Goal: Information Seeking & Learning: Learn about a topic

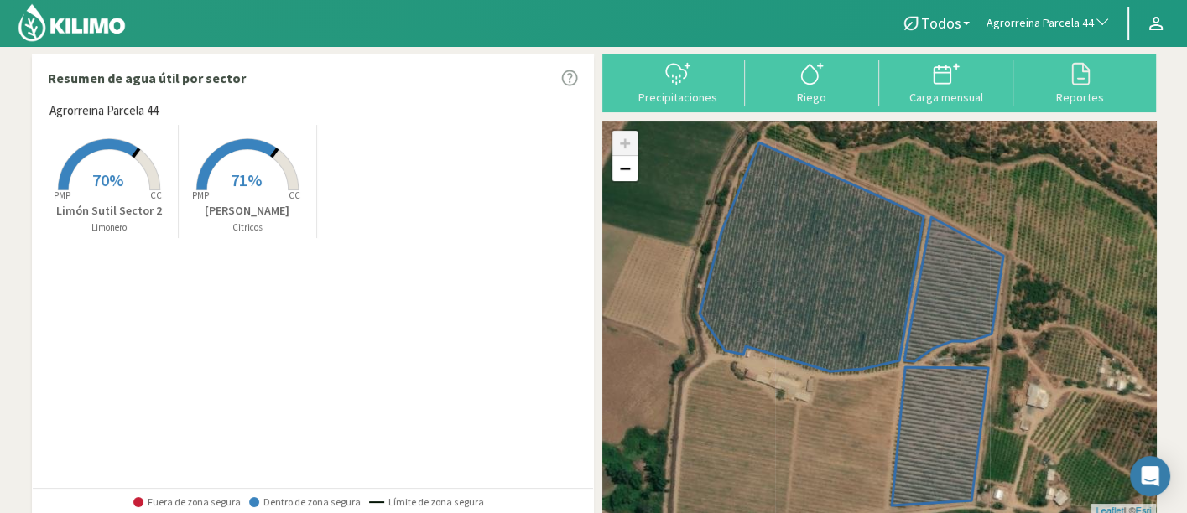
click at [1043, 29] on span "Agrorreina Parcela 44" at bounding box center [1039, 23] width 107 height 17
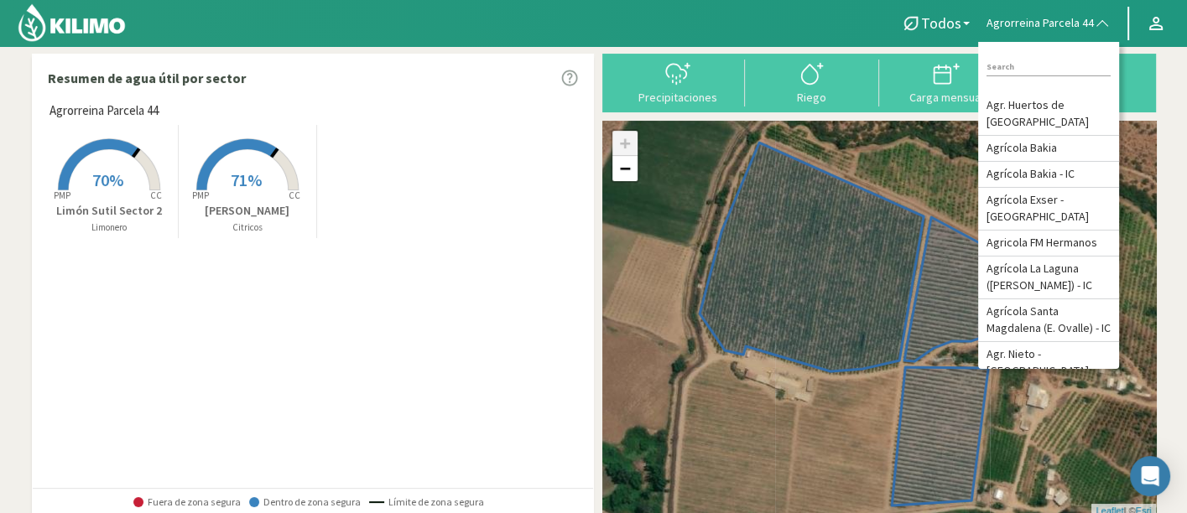
type input "l"
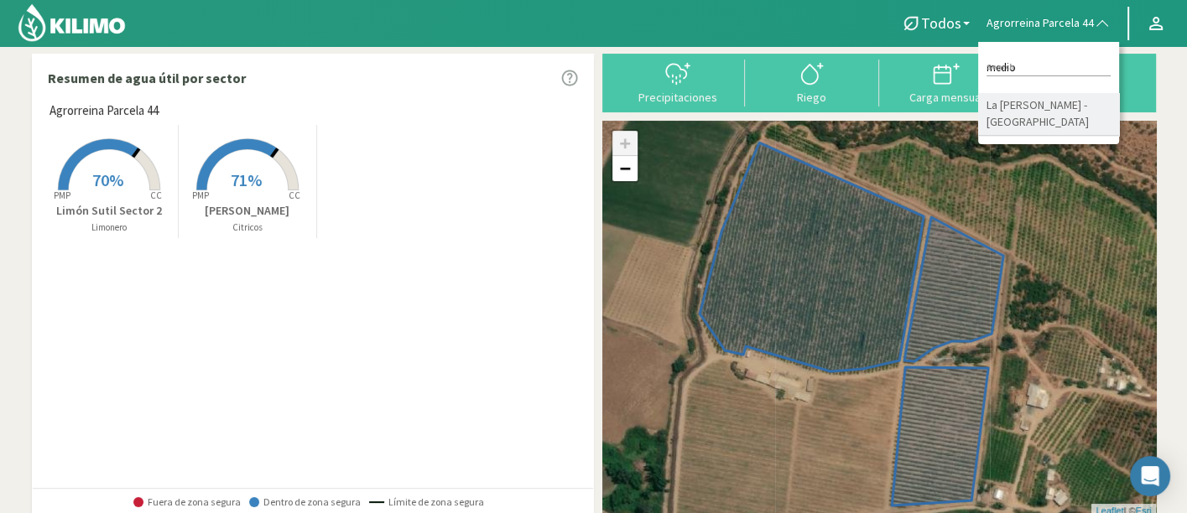
type input "medio"
click at [1073, 100] on li "La [PERSON_NAME] - [GEOGRAPHIC_DATA]" at bounding box center [1048, 114] width 141 height 43
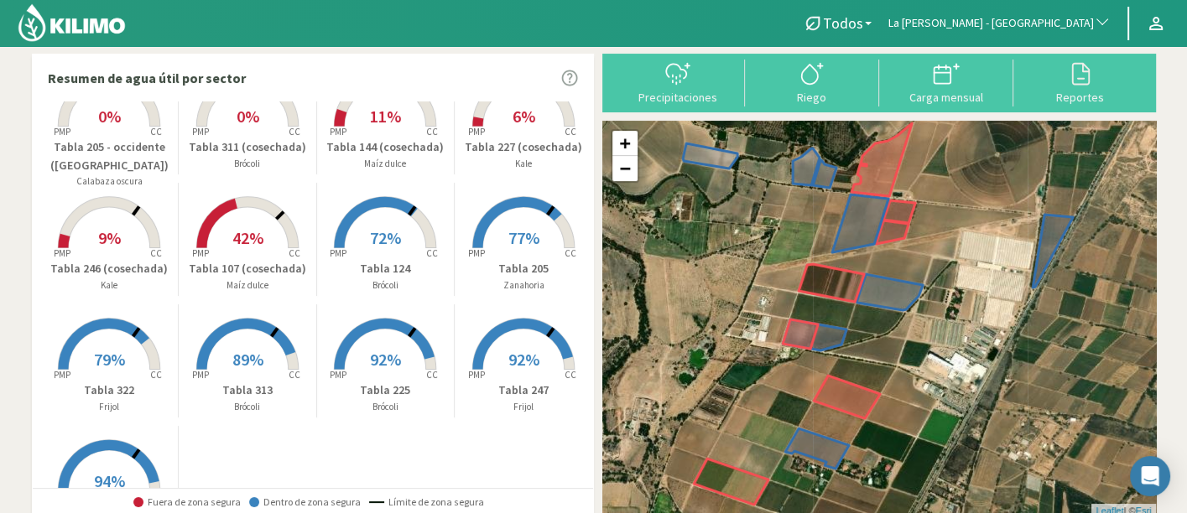
scroll to position [93, 0]
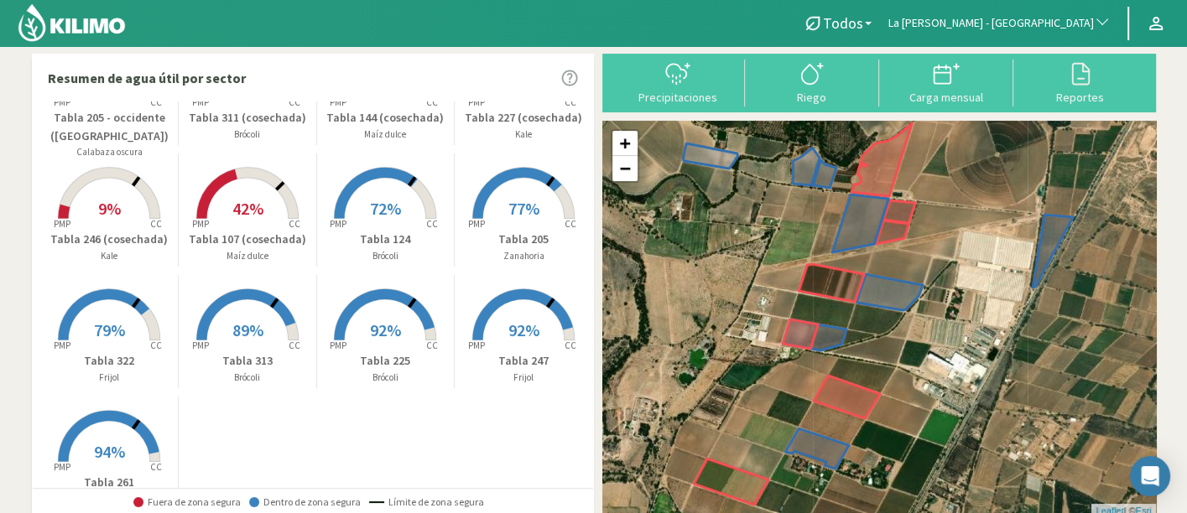
click at [488, 219] on rect at bounding box center [523, 220] width 134 height 134
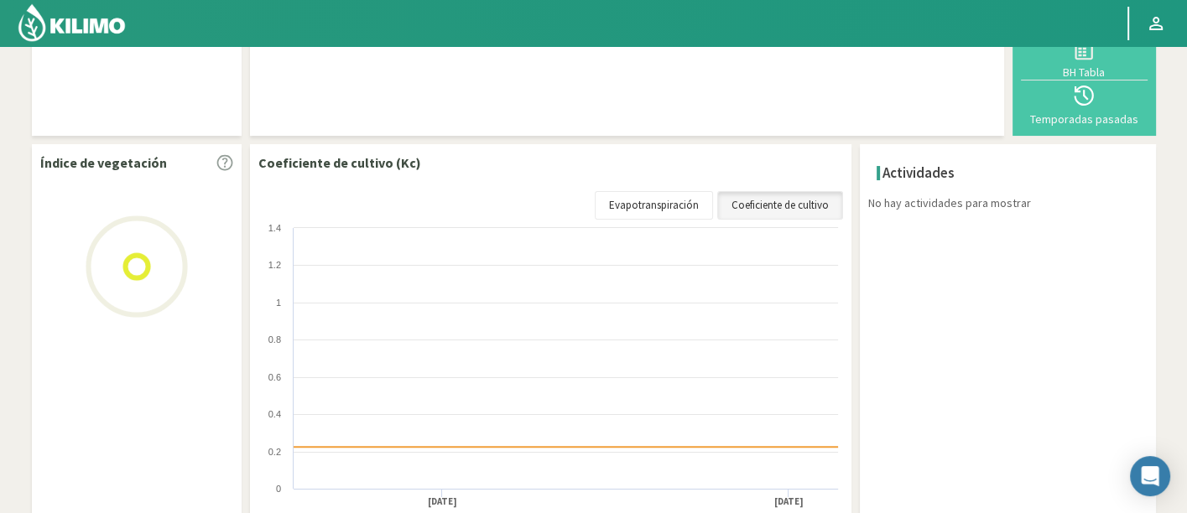
scroll to position [186, 0]
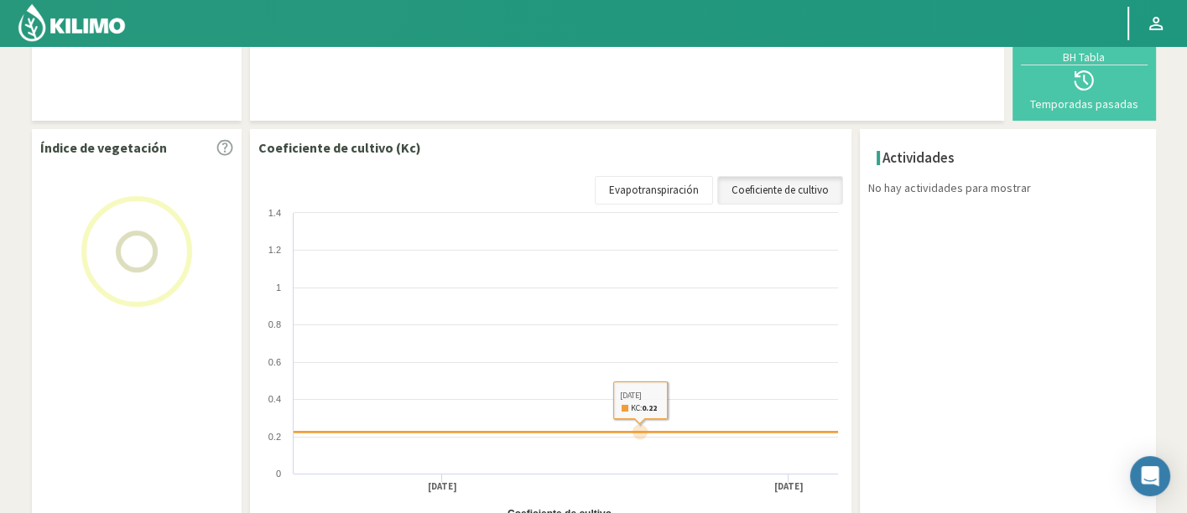
select select "163: Object"
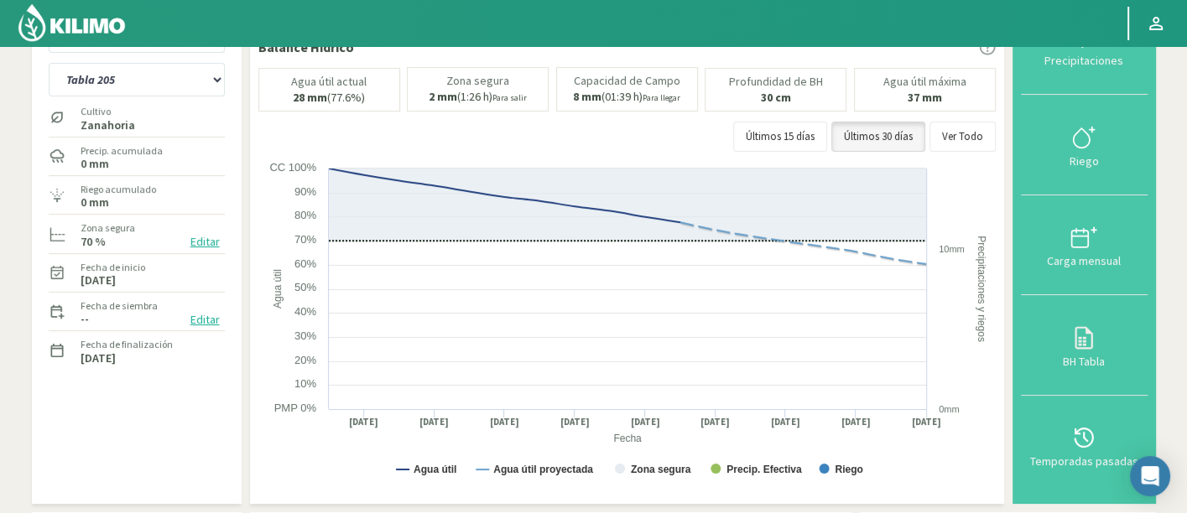
scroll to position [39, 0]
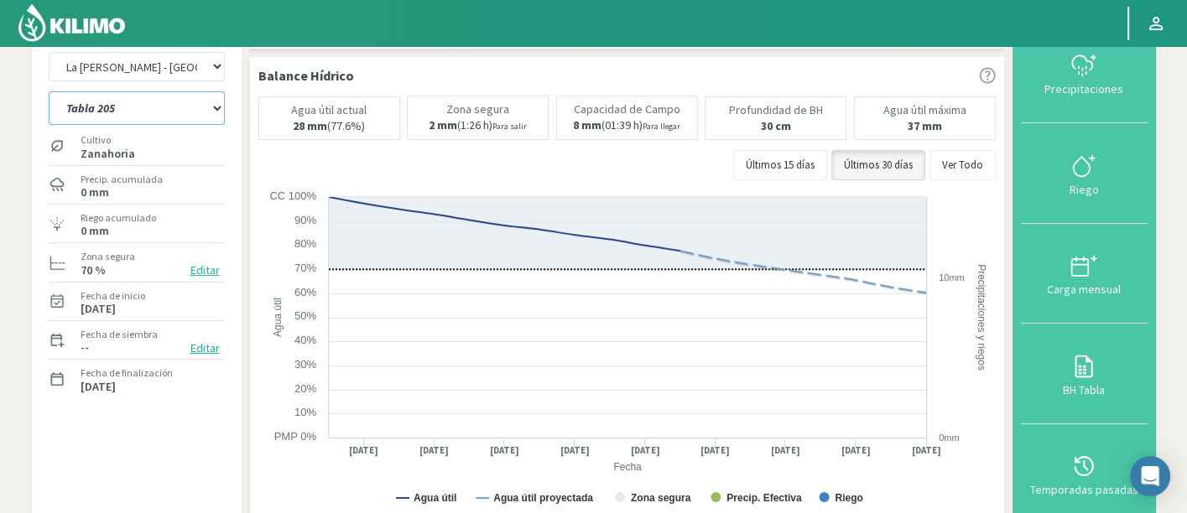
click at [146, 115] on select "Tabla 107 (cosechada) Tabla 124 Tabla 144 (cosechada) Tabla 205 Tabla 205 - occ…" at bounding box center [137, 108] width 176 height 34
click at [49, 91] on select "Tabla 107 (cosechada) Tabla 124 Tabla 144 (cosechada) Tabla 205 Tabla 205 - occ…" at bounding box center [137, 108] width 176 height 34
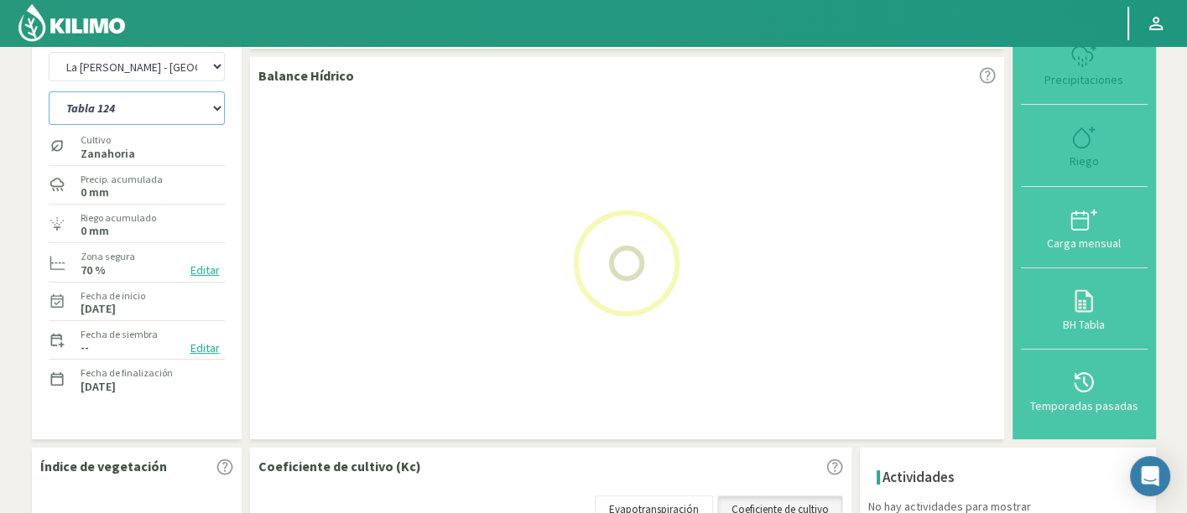
select select "3: Object"
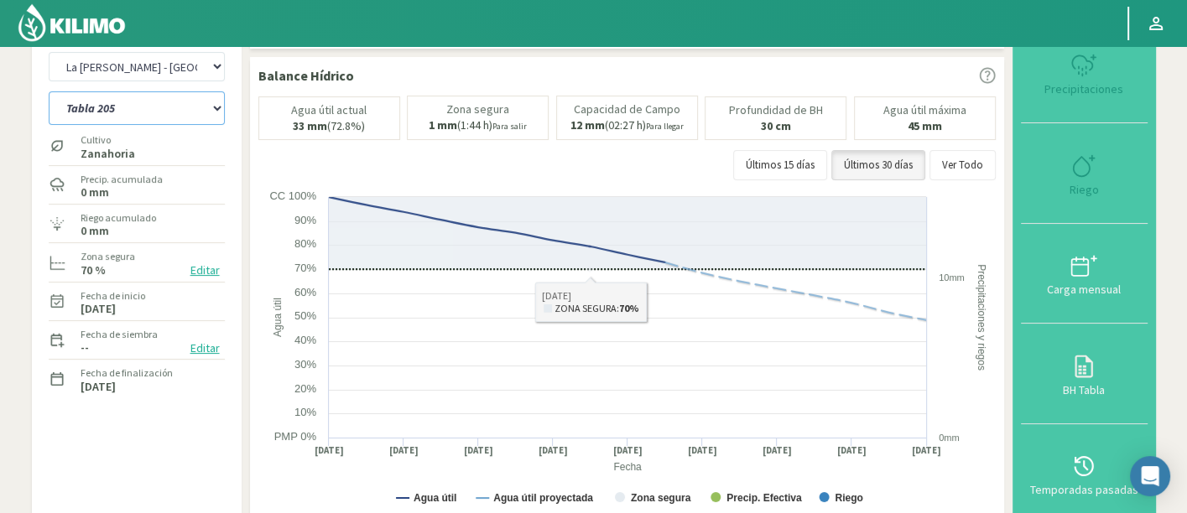
select select "463: Object"
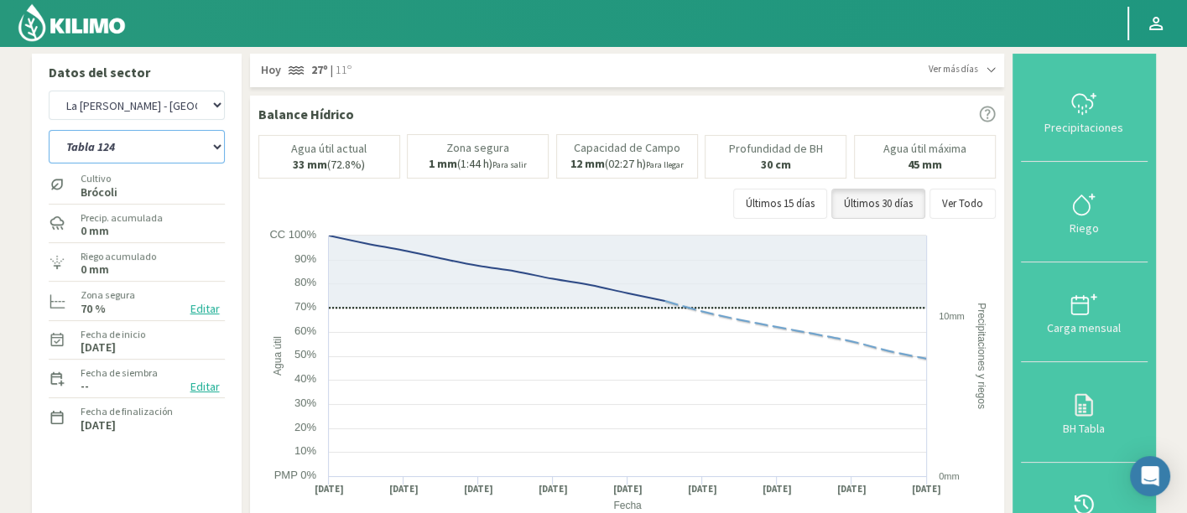
click at [127, 153] on select "Tabla 107 (cosechada) Tabla 124 Tabla 144 (cosechada) Tabla 205 Tabla 205 - occ…" at bounding box center [137, 147] width 176 height 34
click at [49, 130] on select "Tabla 107 (cosechada) Tabla 124 Tabla 144 (cosechada) Tabla 205 Tabla 205 - occ…" at bounding box center [137, 147] width 176 height 34
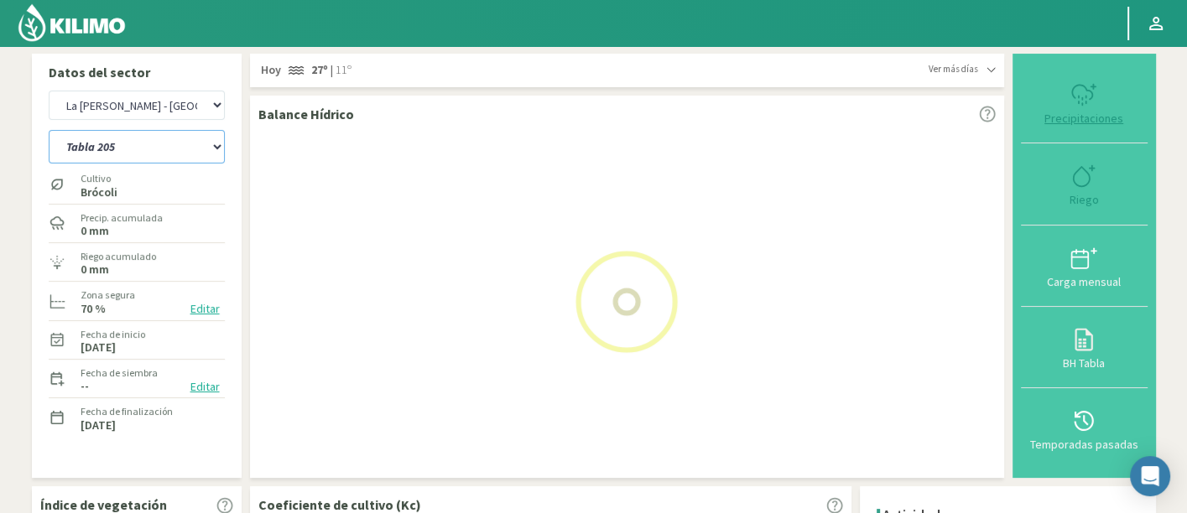
select select "14: Object"
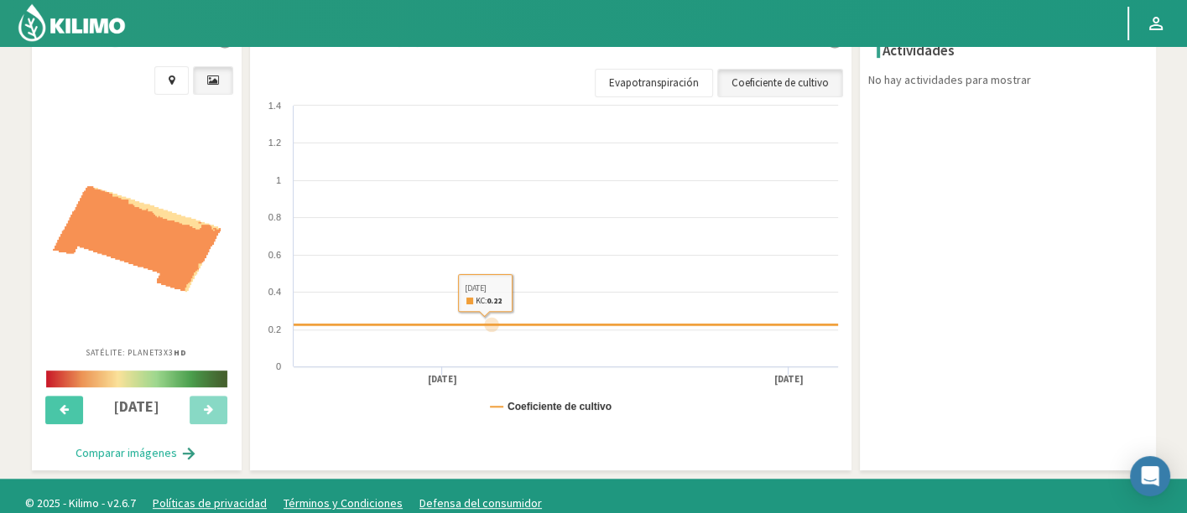
select select "763: Object"
select select "29: Object"
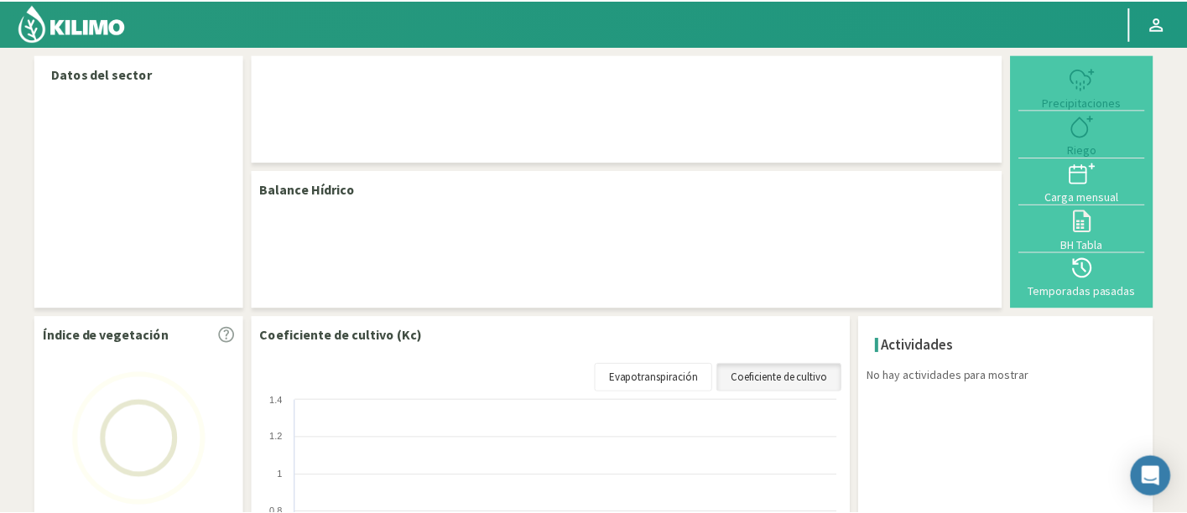
scroll to position [277, 0]
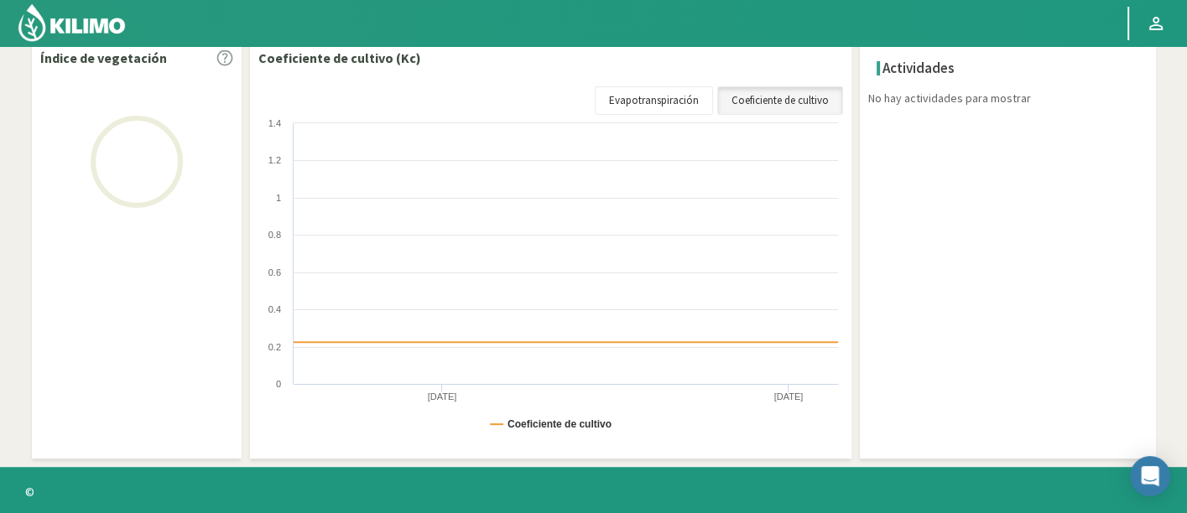
select select "163: Object"
select select "3: Object"
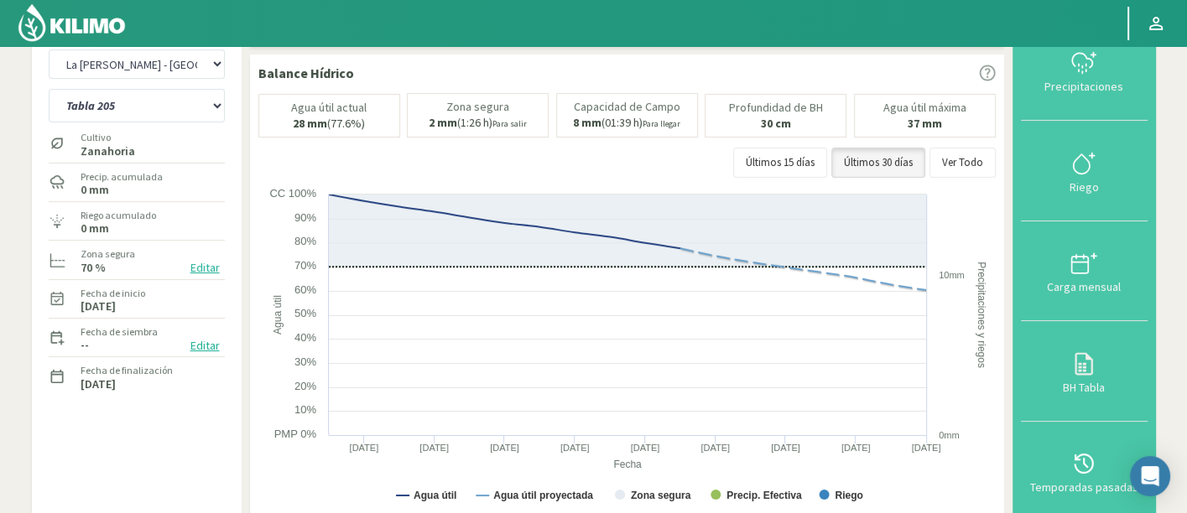
scroll to position [0, 0]
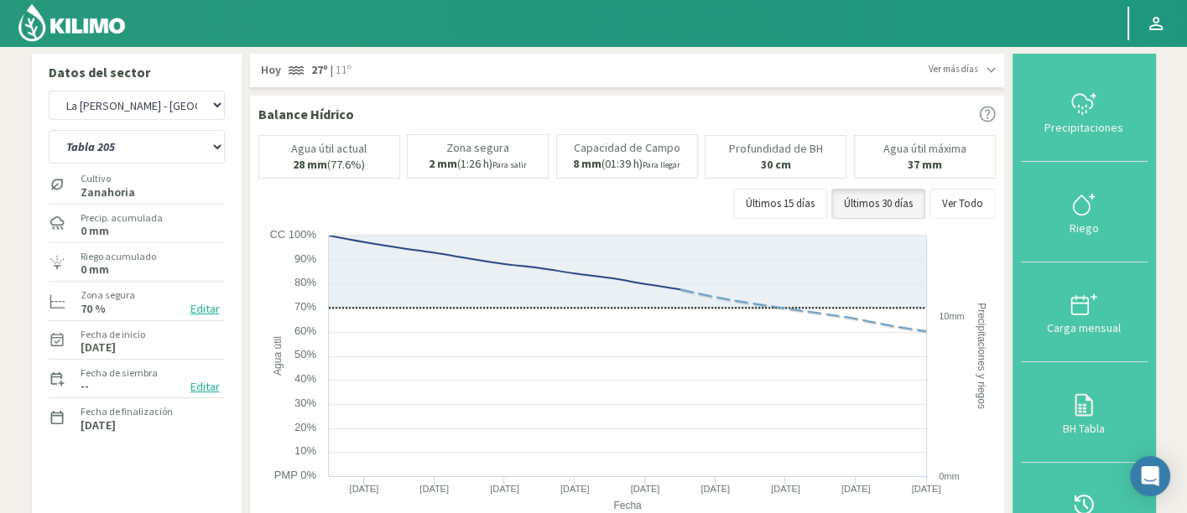
click at [99, 15] on img at bounding box center [72, 23] width 110 height 40
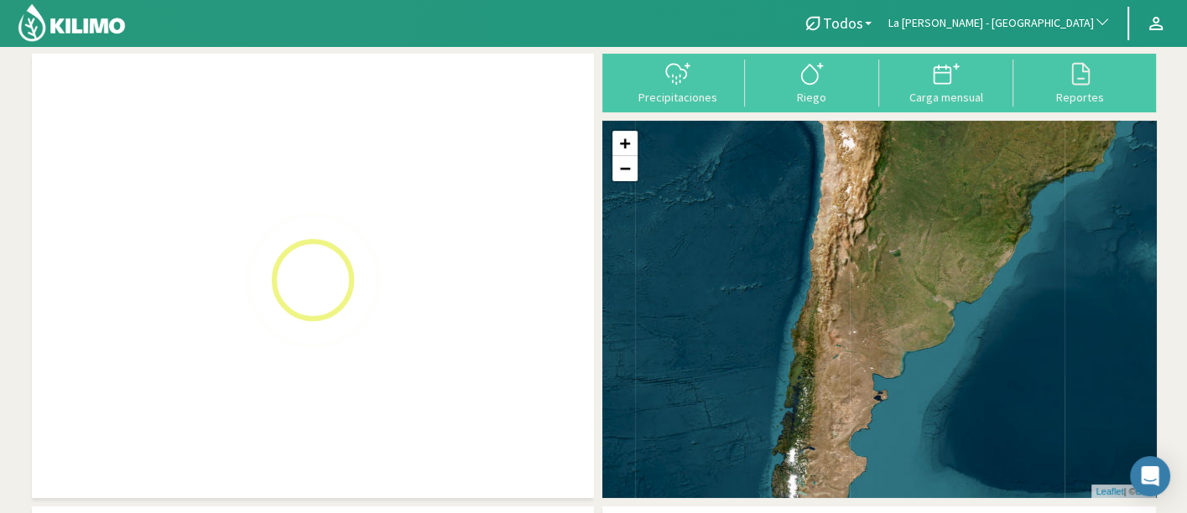
click at [1013, 13] on button "La [PERSON_NAME] - [GEOGRAPHIC_DATA]" at bounding box center [999, 23] width 239 height 37
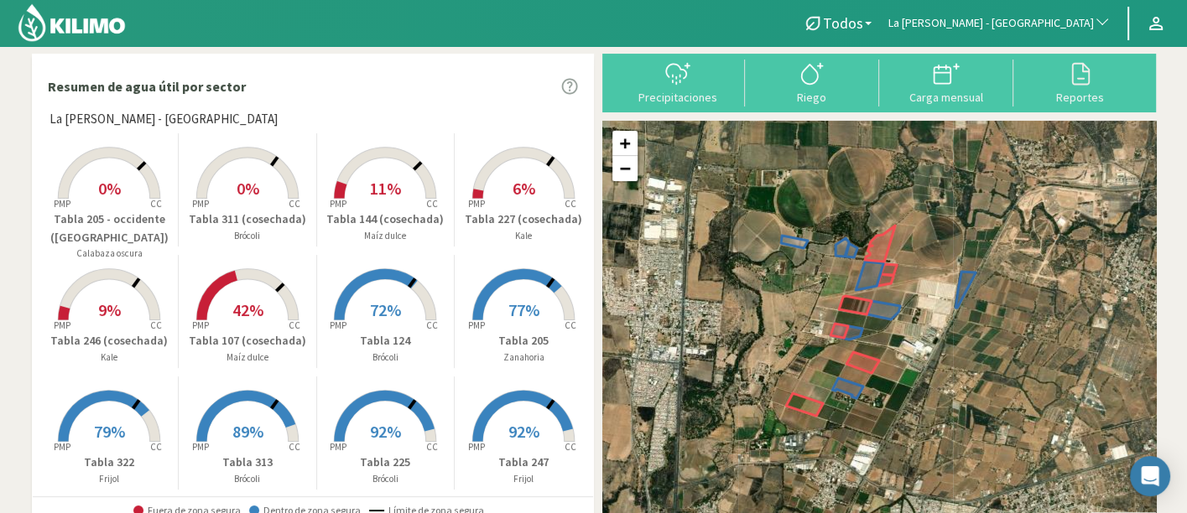
click at [1024, 25] on span "La [PERSON_NAME] - [GEOGRAPHIC_DATA]" at bounding box center [991, 23] width 206 height 17
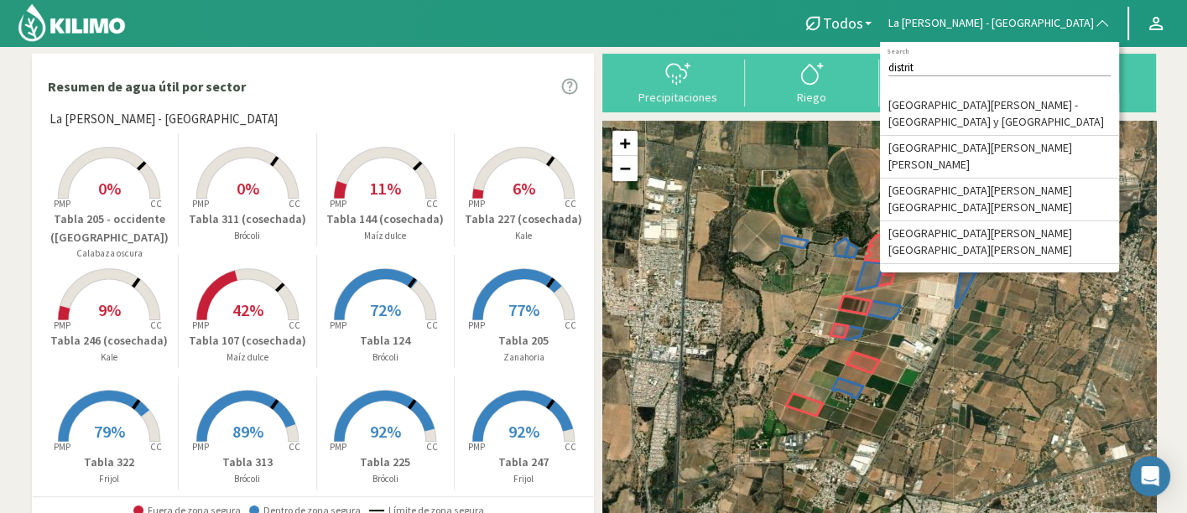
type input "distrit"
click at [1042, 101] on li "[GEOGRAPHIC_DATA][PERSON_NAME] - [GEOGRAPHIC_DATA] y [GEOGRAPHIC_DATA]" at bounding box center [999, 114] width 239 height 43
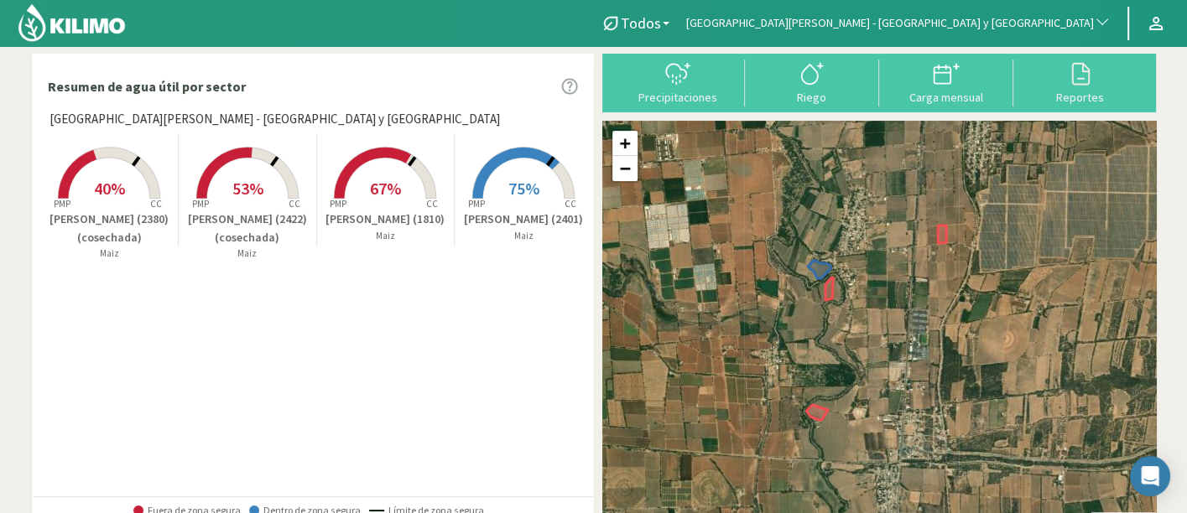
click at [959, 27] on span "[GEOGRAPHIC_DATA][PERSON_NAME] - [GEOGRAPHIC_DATA] y [GEOGRAPHIC_DATA]" at bounding box center [890, 23] width 408 height 17
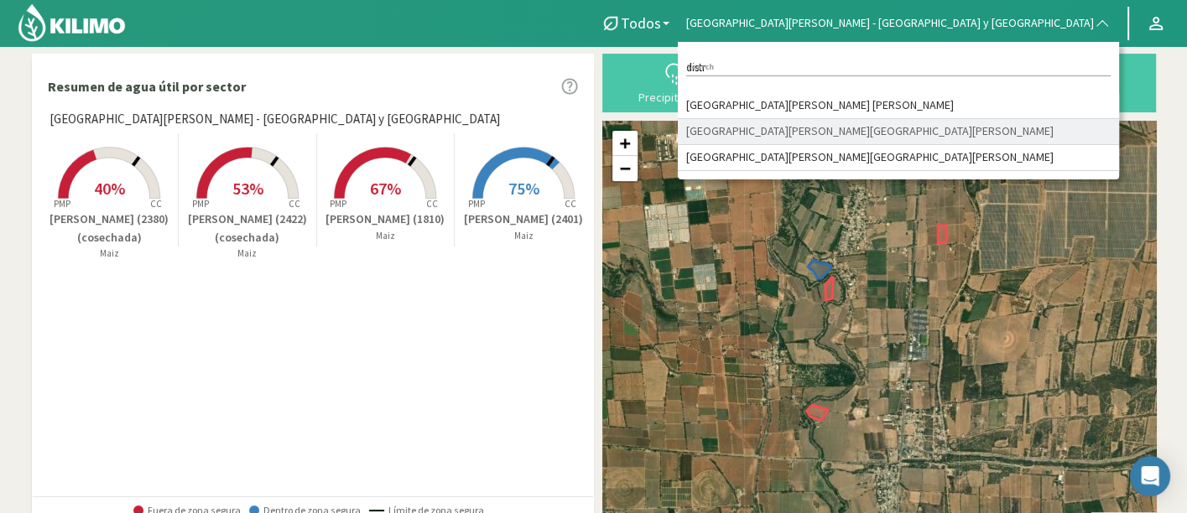
type input "distr"
click at [992, 104] on li "[GEOGRAPHIC_DATA][PERSON_NAME] - Pabellón [PERSON_NAME]" at bounding box center [898, 106] width 441 height 26
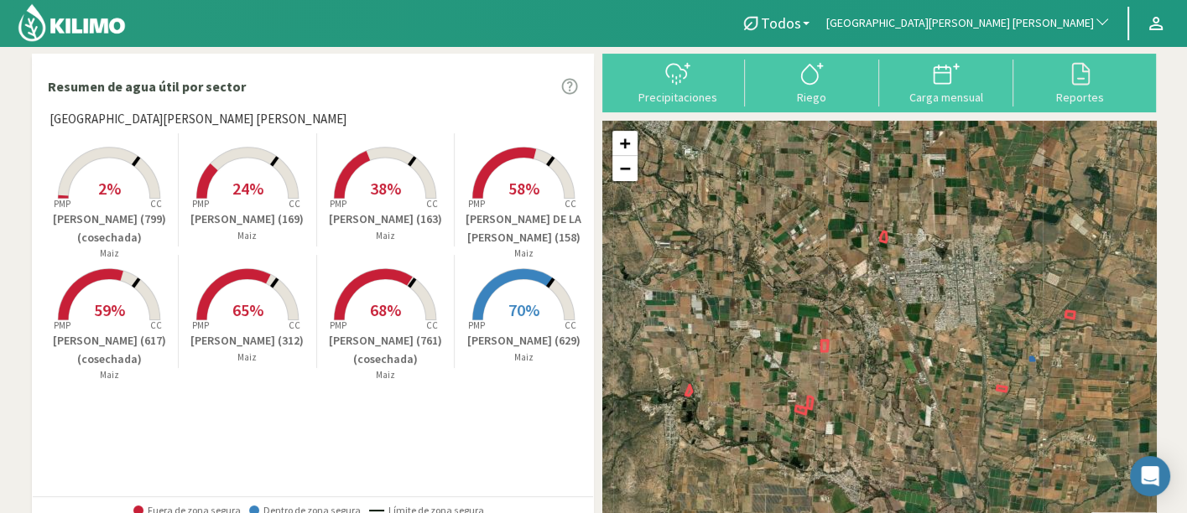
click at [953, 31] on span "[GEOGRAPHIC_DATA] - Pabellón de Arteaga" at bounding box center [960, 23] width 268 height 17
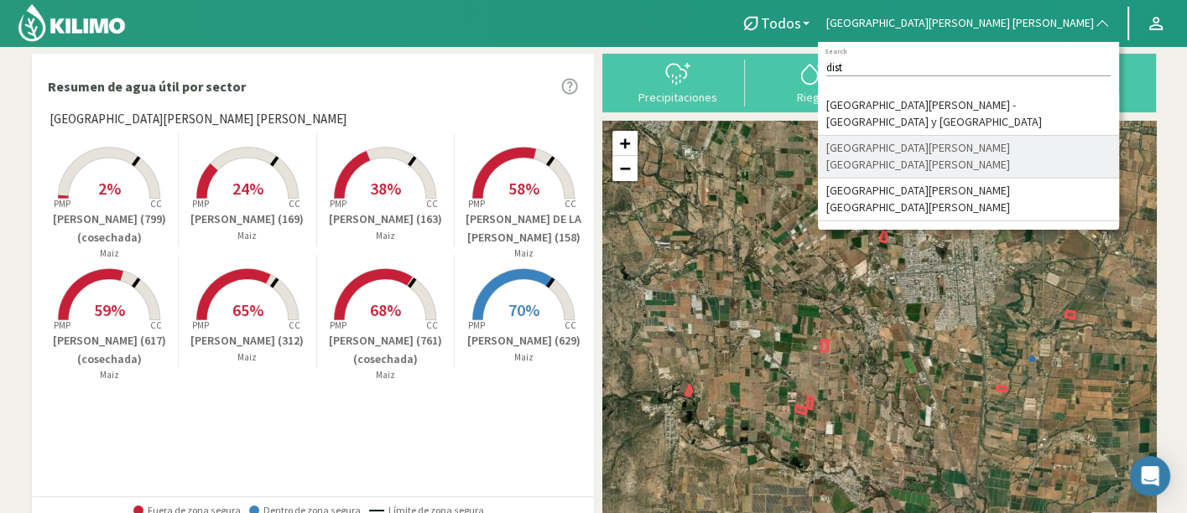
type input "dist"
click at [1003, 136] on li "[GEOGRAPHIC_DATA] - [GEOGRAPHIC_DATA]" at bounding box center [968, 157] width 301 height 43
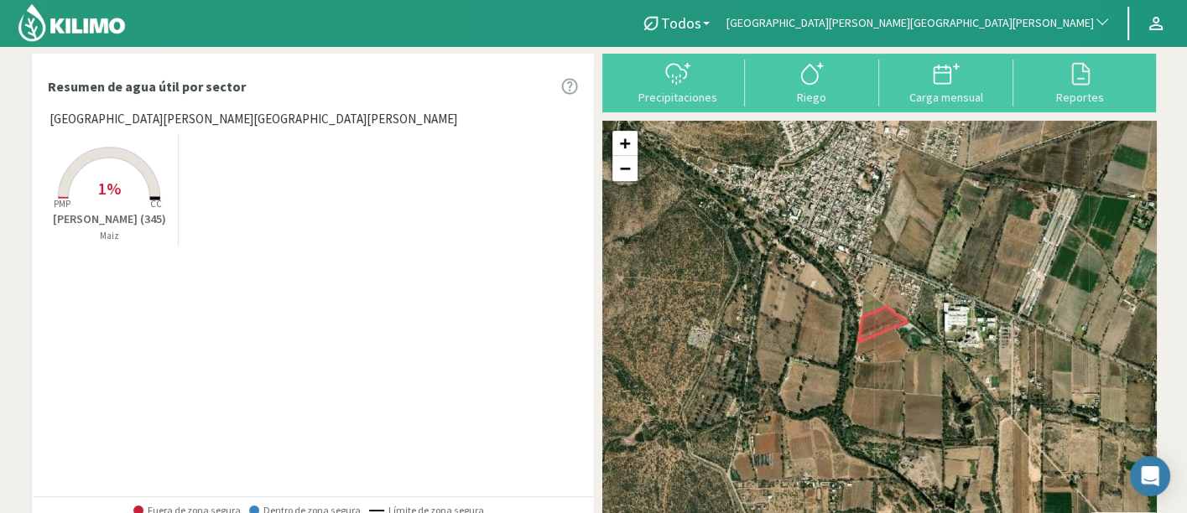
click at [1000, 22] on span "[GEOGRAPHIC_DATA] - [GEOGRAPHIC_DATA]" at bounding box center [909, 23] width 367 height 17
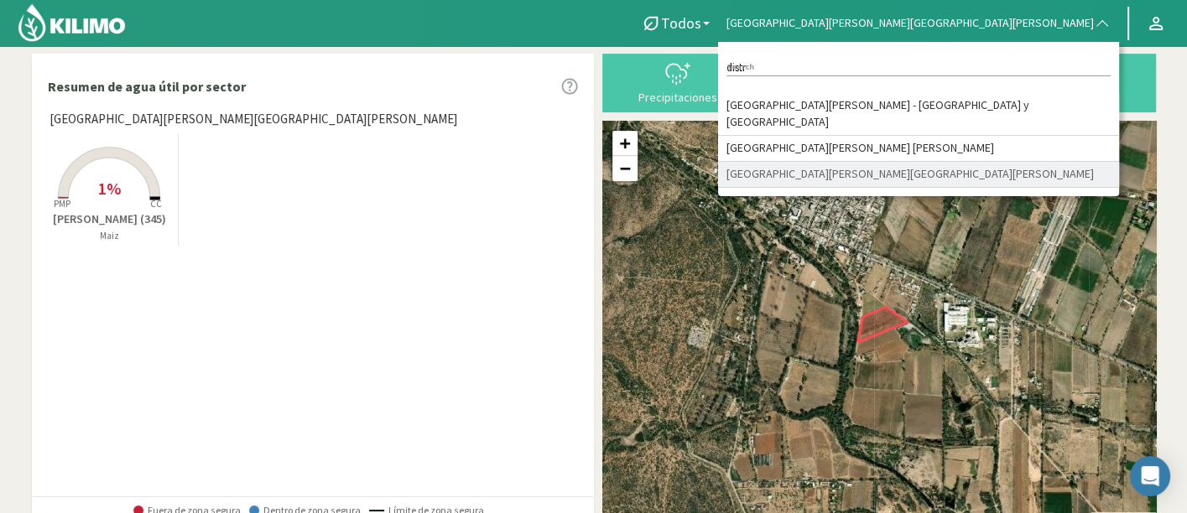
type input "distr"
click at [1064, 162] on li "[GEOGRAPHIC_DATA] - [GEOGRAPHIC_DATA]" at bounding box center [918, 175] width 401 height 26
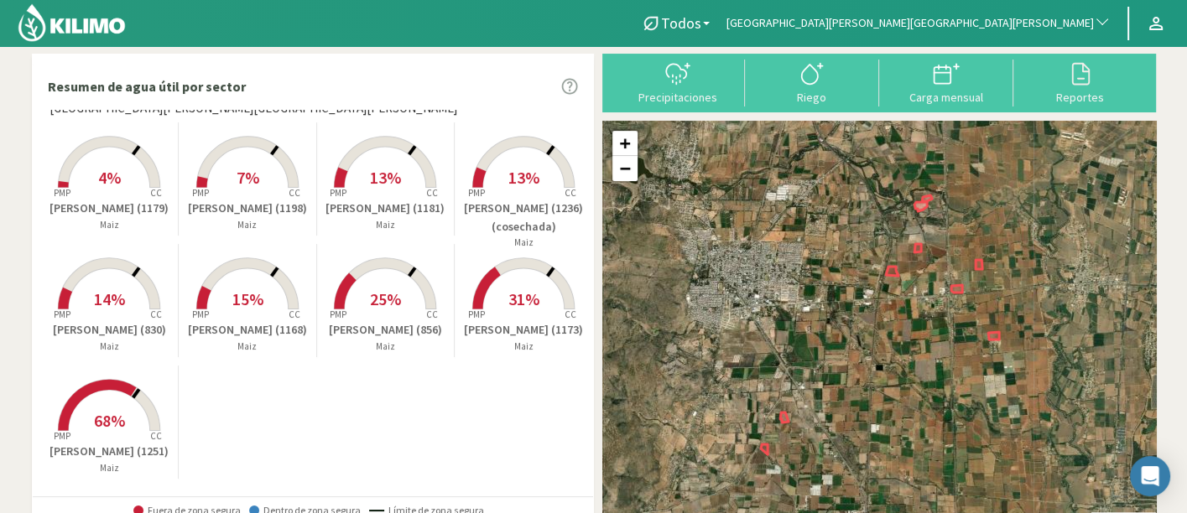
scroll to position [14, 0]
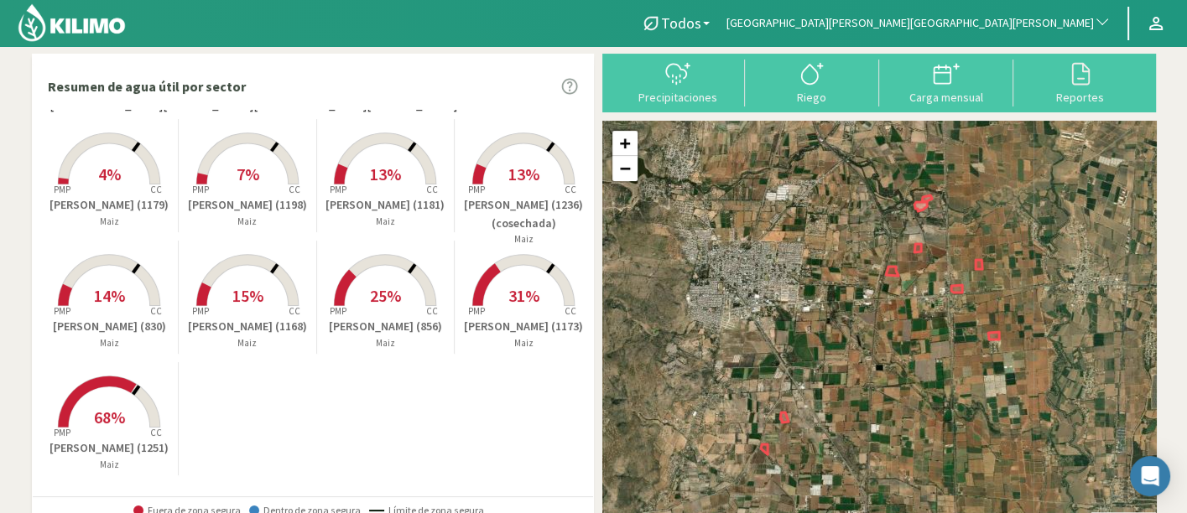
click at [148, 214] on p "GARCIA CASTORENA (1179)" at bounding box center [110, 205] width 138 height 18
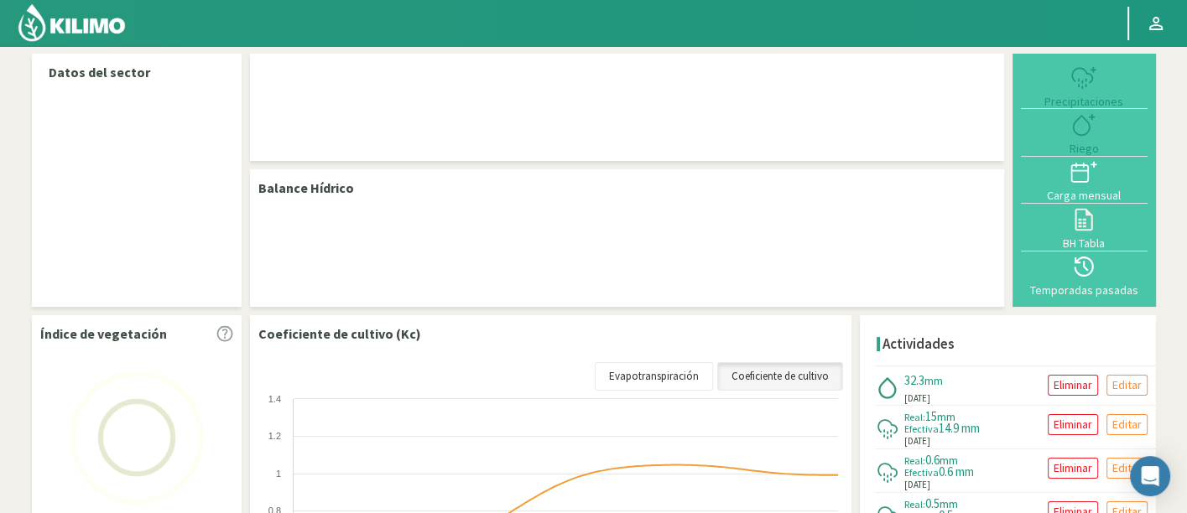
select select "52: Object"
select select "1: Object"
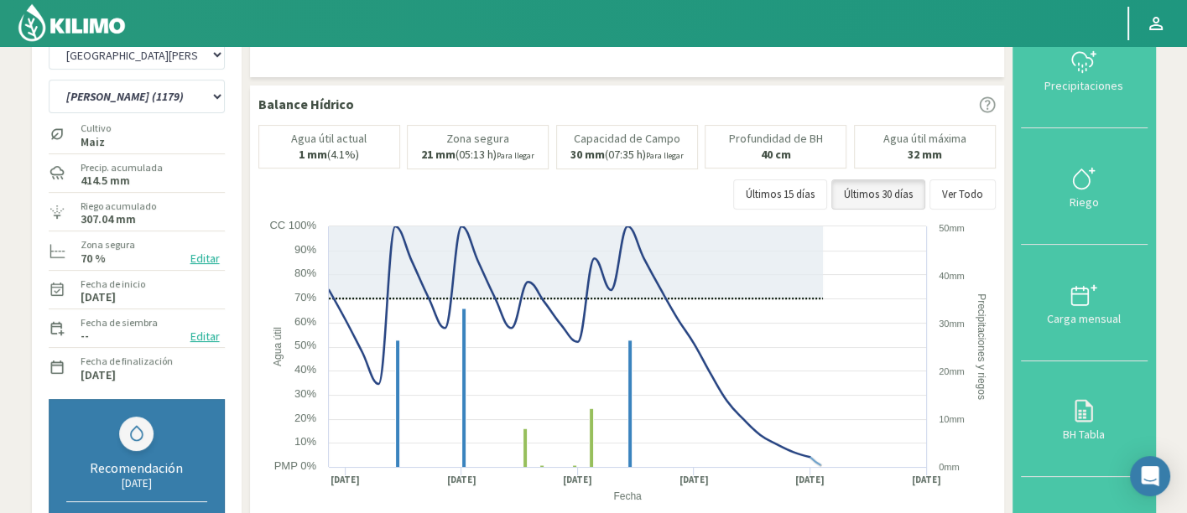
scroll to position [93, 0]
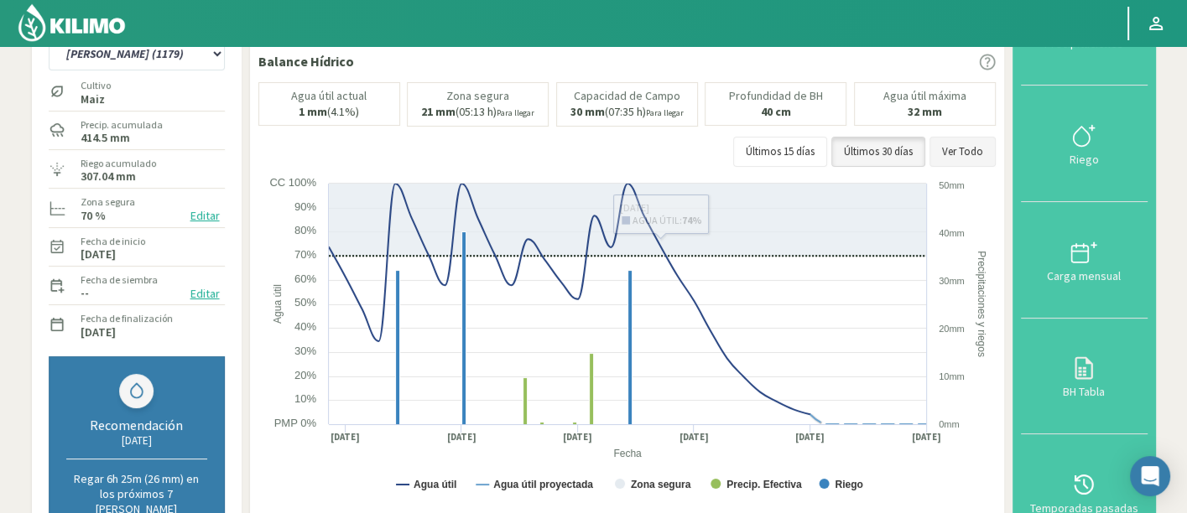
click at [959, 143] on button "Ver Todo" at bounding box center [962, 152] width 66 height 30
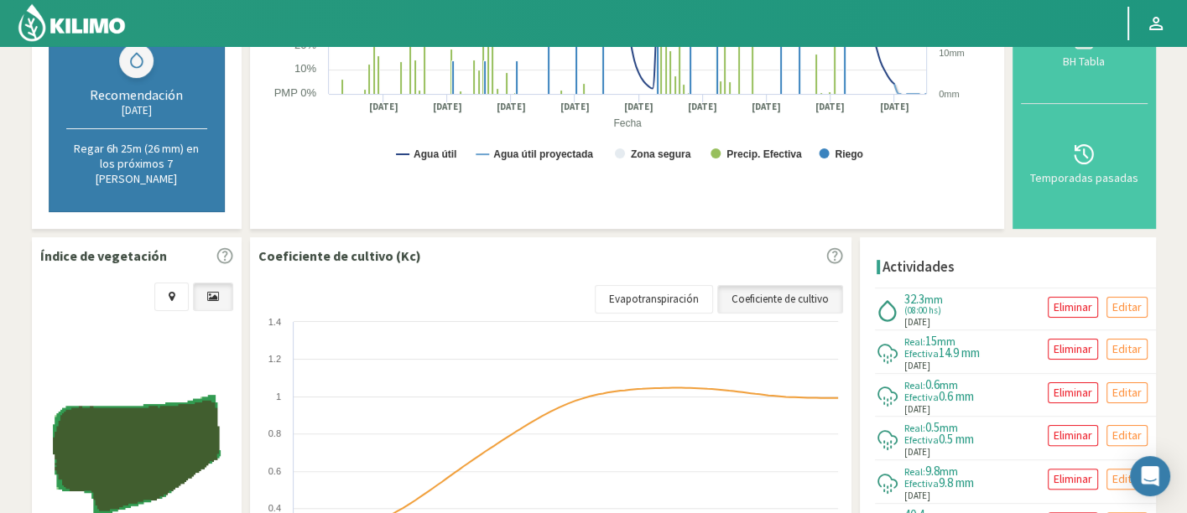
scroll to position [356, 0]
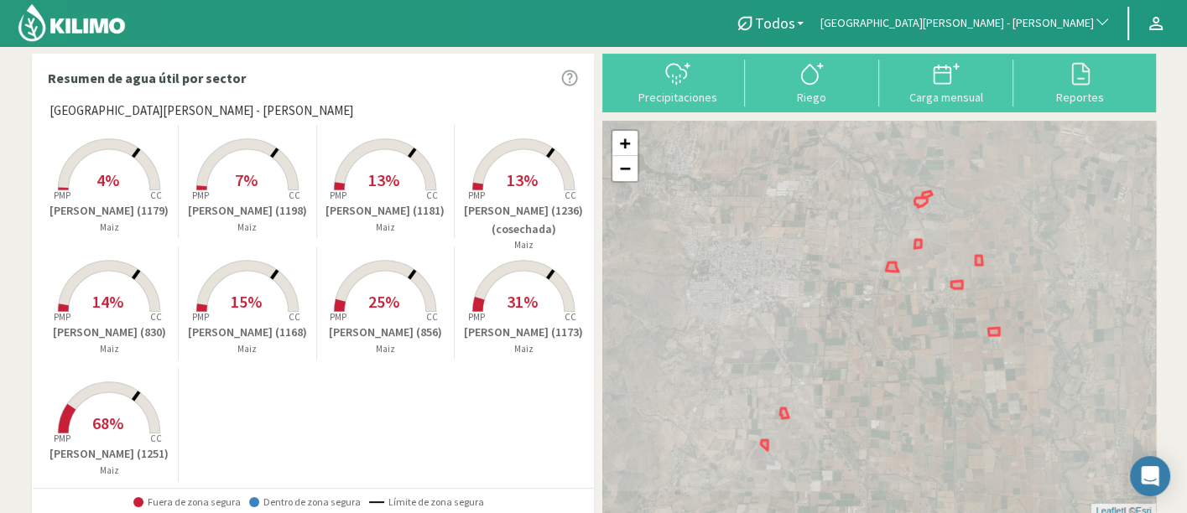
click at [1004, 15] on span "[GEOGRAPHIC_DATA][PERSON_NAME] - [PERSON_NAME]" at bounding box center [956, 23] width 273 height 17
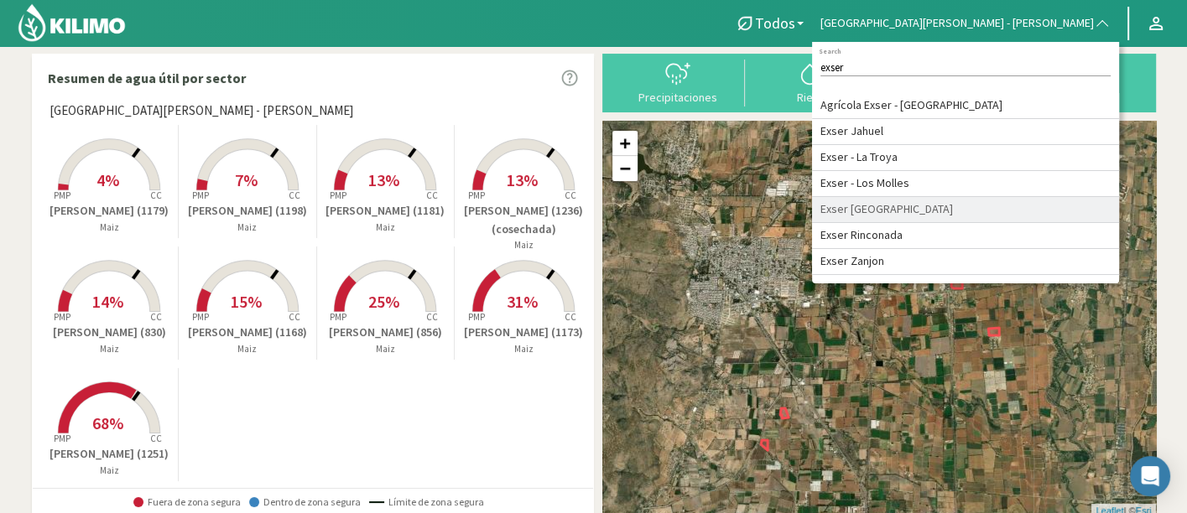
type input "exser"
click at [1081, 206] on li "Exser [GEOGRAPHIC_DATA]" at bounding box center [965, 210] width 307 height 26
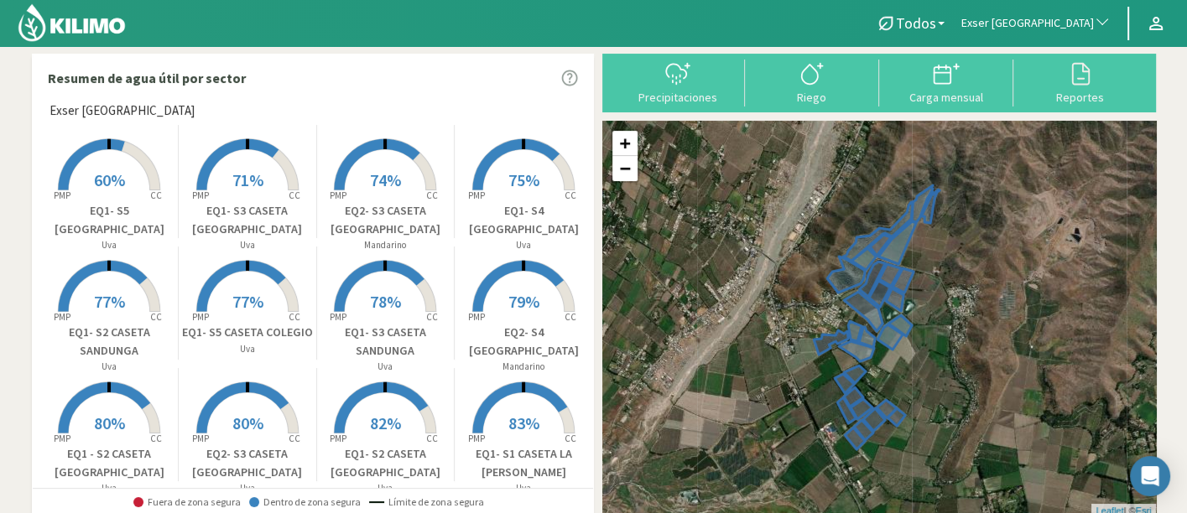
click at [421, 291] on icon at bounding box center [386, 286] width 102 height 51
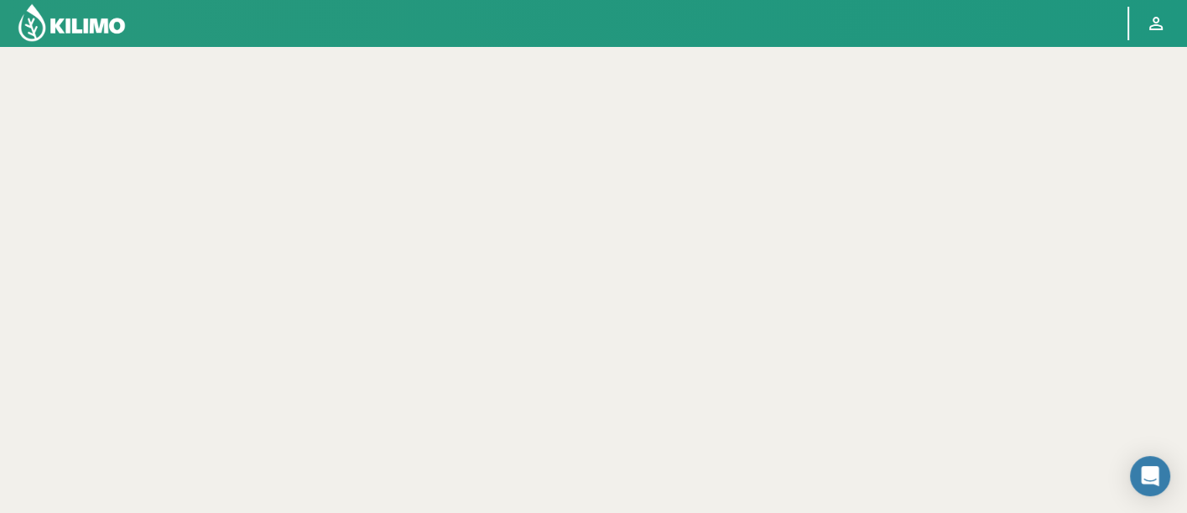
click at [122, 34] on img at bounding box center [72, 23] width 110 height 40
click at [76, 25] on img at bounding box center [72, 23] width 110 height 40
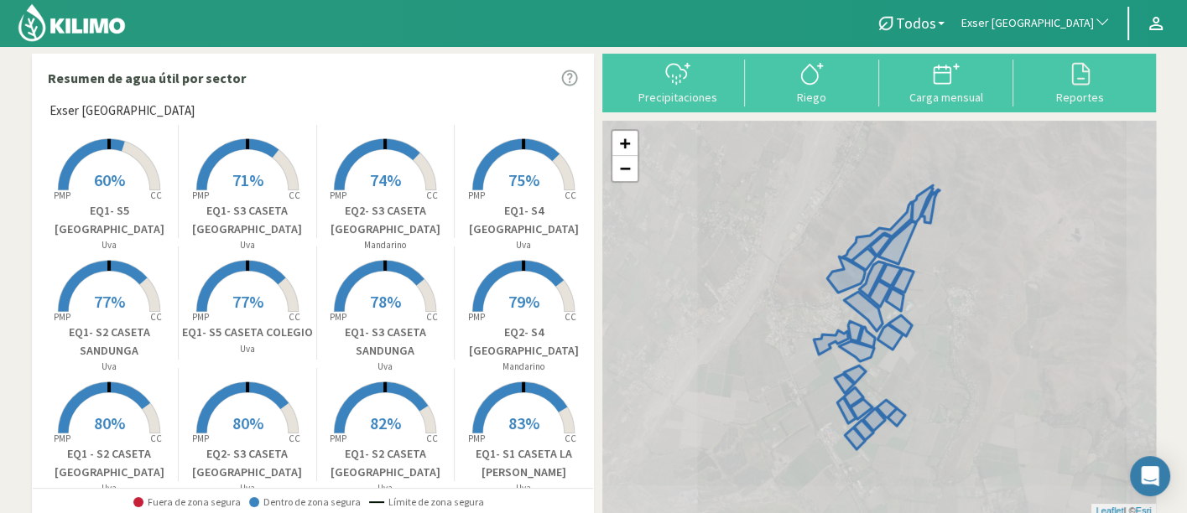
click at [1079, 23] on span "Exser [GEOGRAPHIC_DATA]" at bounding box center [1027, 23] width 133 height 17
click at [855, 22] on div at bounding box center [427, 23] width 855 height 46
click at [790, 7] on div at bounding box center [427, 23] width 855 height 46
click at [1069, 10] on button "Exser [GEOGRAPHIC_DATA]" at bounding box center [1036, 23] width 166 height 37
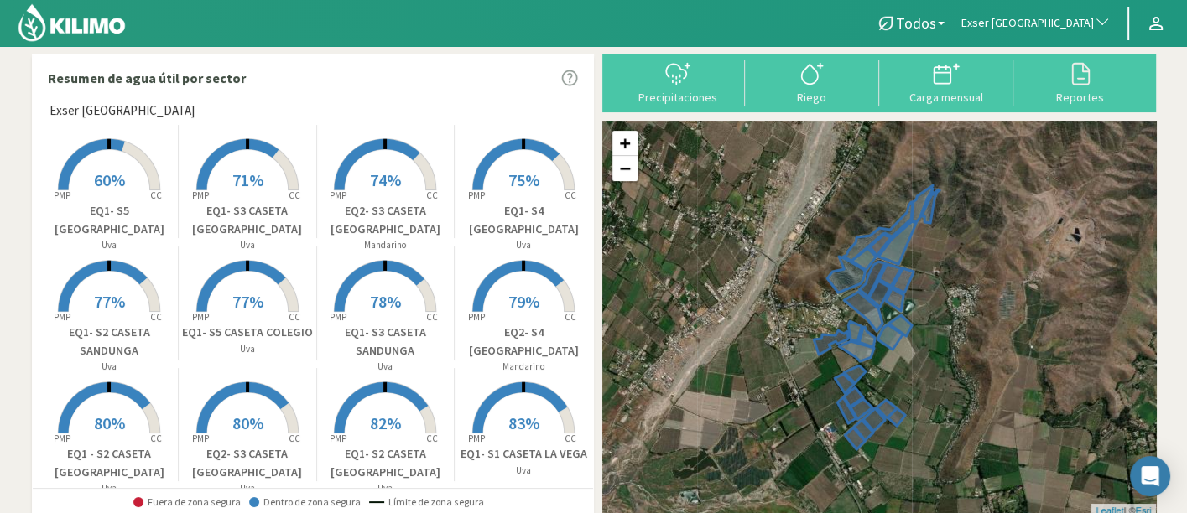
click at [1115, 7] on button "Exser [GEOGRAPHIC_DATA]" at bounding box center [1036, 23] width 166 height 37
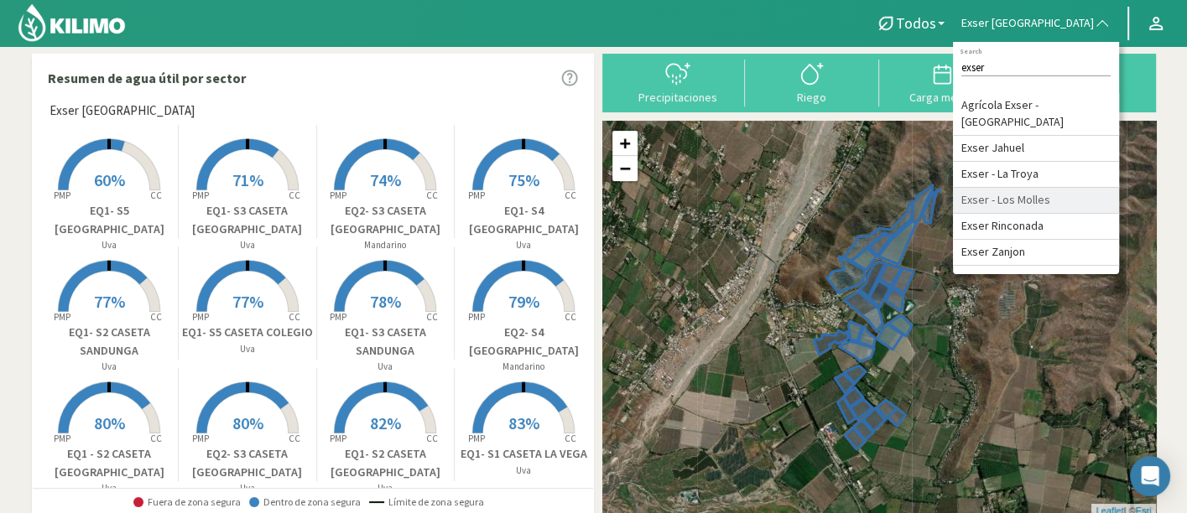
type input "exser"
click at [1092, 195] on li "Exser - Los Molles" at bounding box center [1036, 201] width 166 height 26
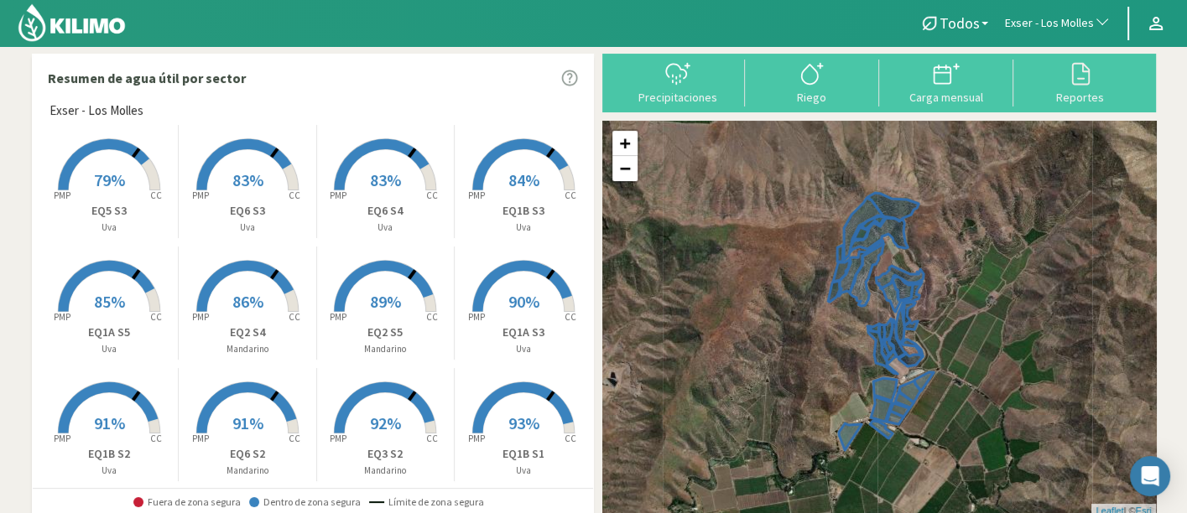
click at [1054, 15] on span "Exser - Los Molles" at bounding box center [1049, 23] width 89 height 17
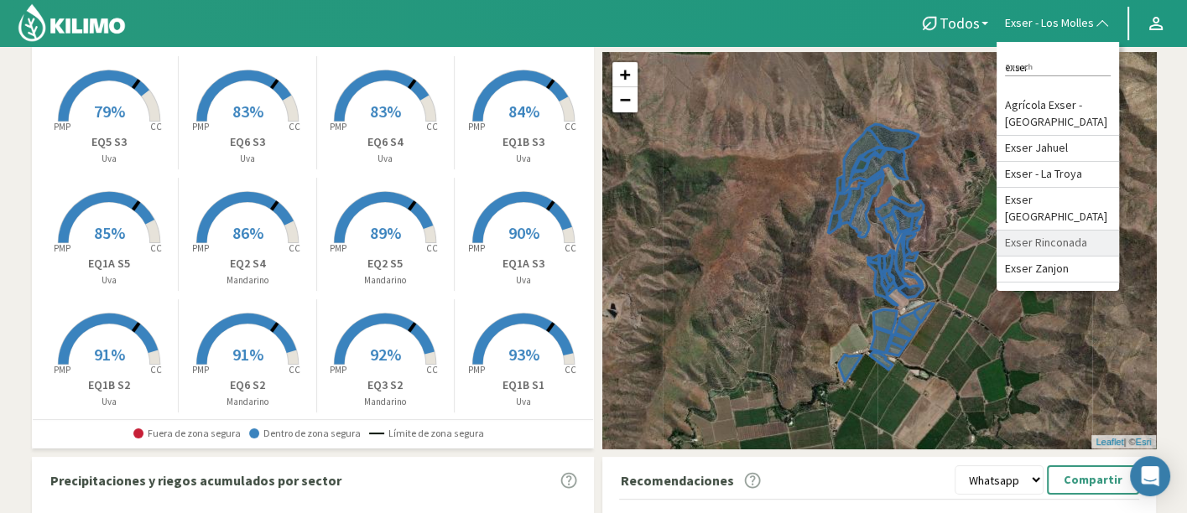
scroll to position [93, 0]
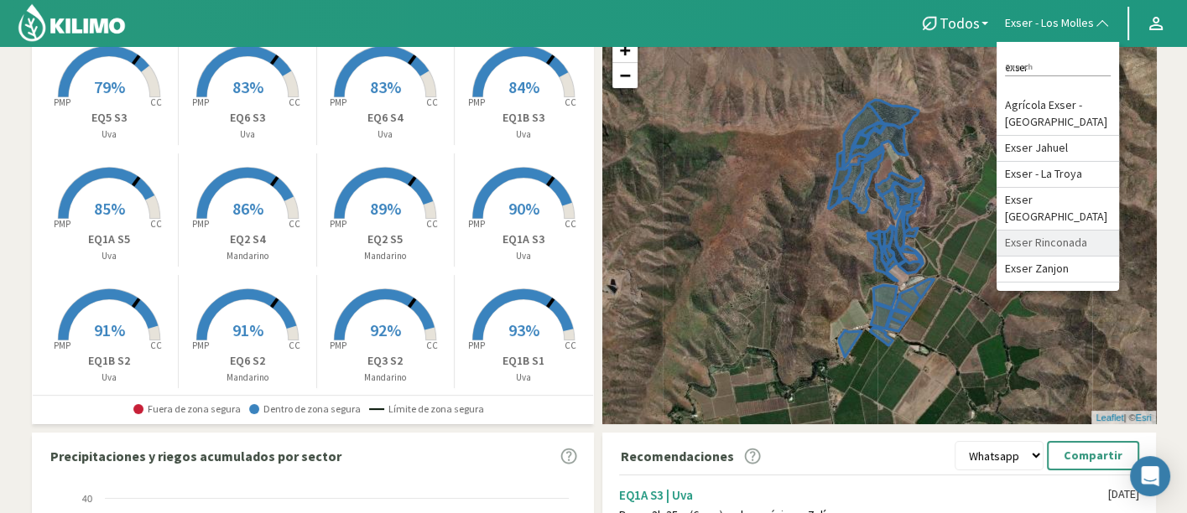
drag, startPoint x: 1075, startPoint y: 135, endPoint x: 1071, endPoint y: 153, distance: 18.1
click at [1071, 153] on ul "Agrícola Exser - Campo Los Andes Exser Jahuel Exser - La Troya Exser Punta El O…" at bounding box center [1057, 188] width 122 height 190
click at [1053, 70] on input "exser" at bounding box center [1058, 68] width 106 height 18
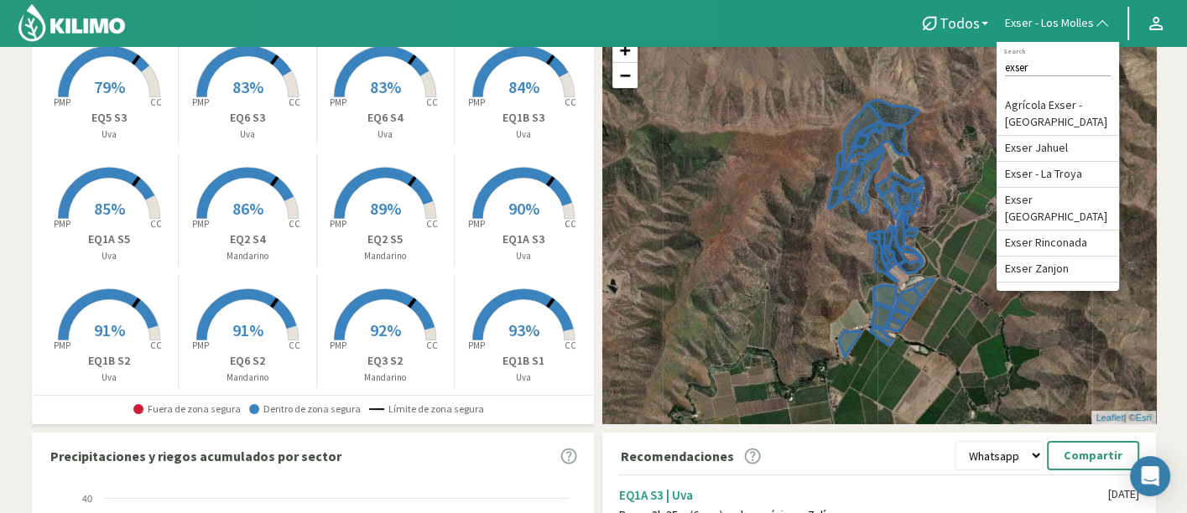
click at [1053, 60] on input "exser" at bounding box center [1058, 68] width 106 height 18
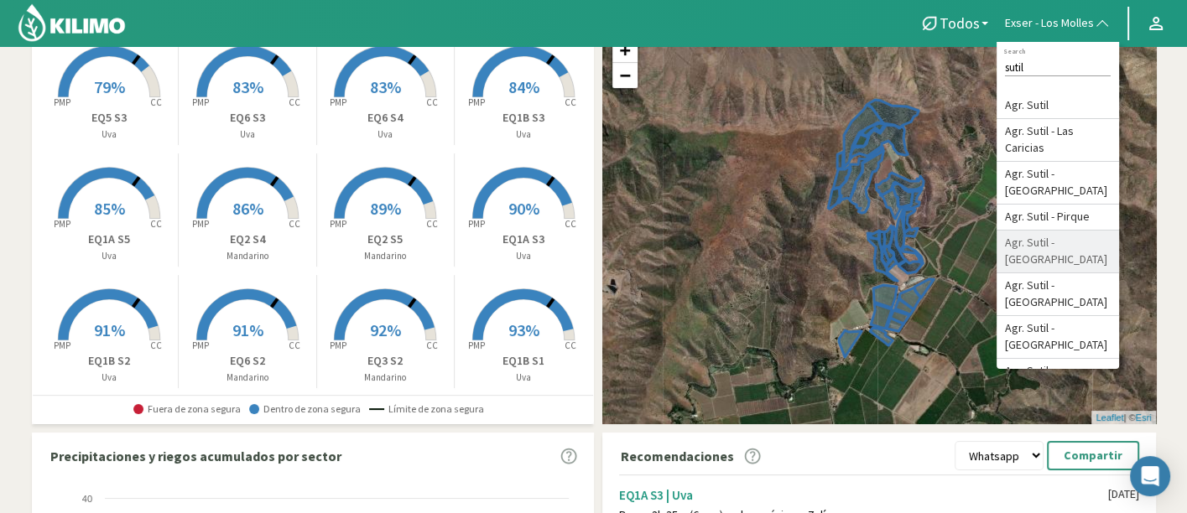
type input "sutil"
click at [1095, 249] on li "Agr. Sutil - [GEOGRAPHIC_DATA][PERSON_NAME]" at bounding box center [1057, 252] width 122 height 43
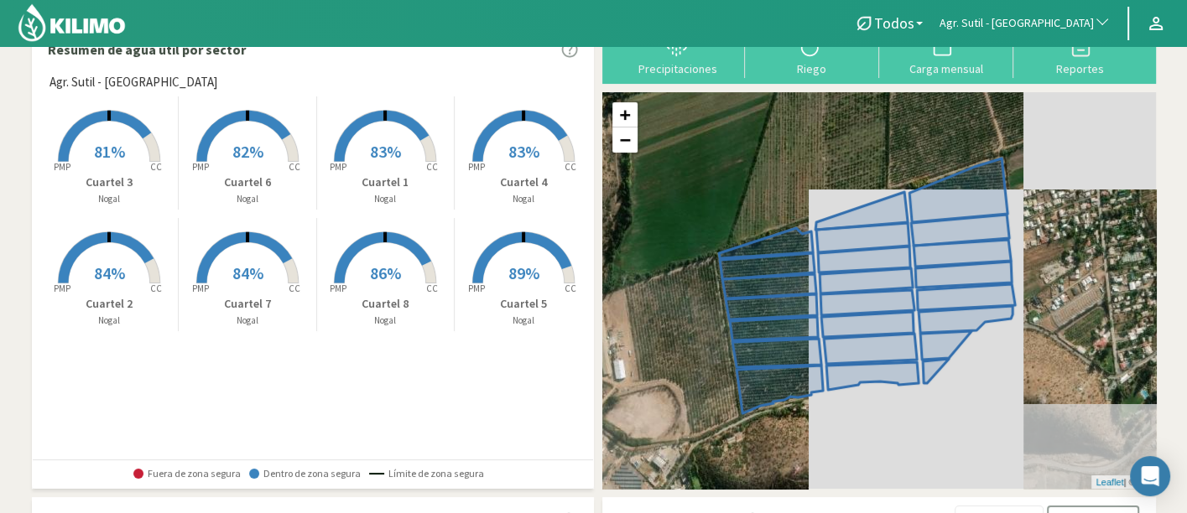
scroll to position [0, 0]
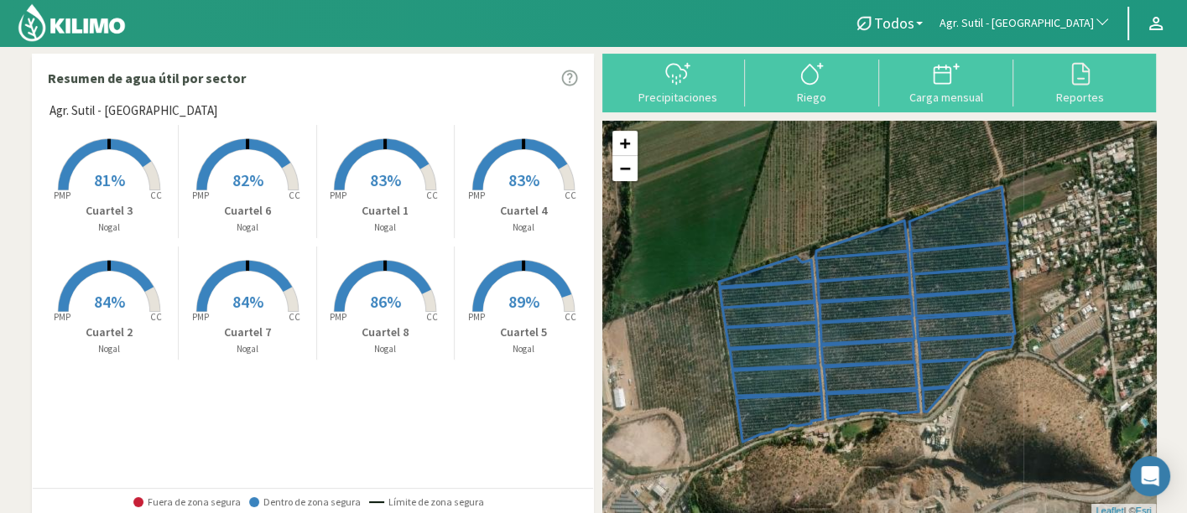
click at [333, 233] on p "Nogal" at bounding box center [386, 228] width 138 height 14
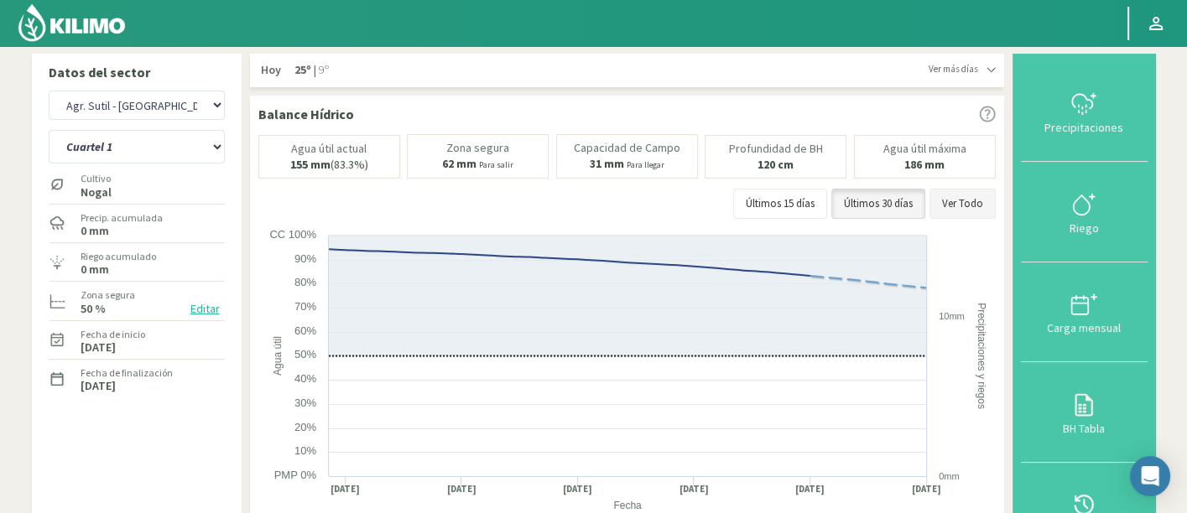
click at [976, 204] on button "Ver Todo" at bounding box center [962, 204] width 66 height 30
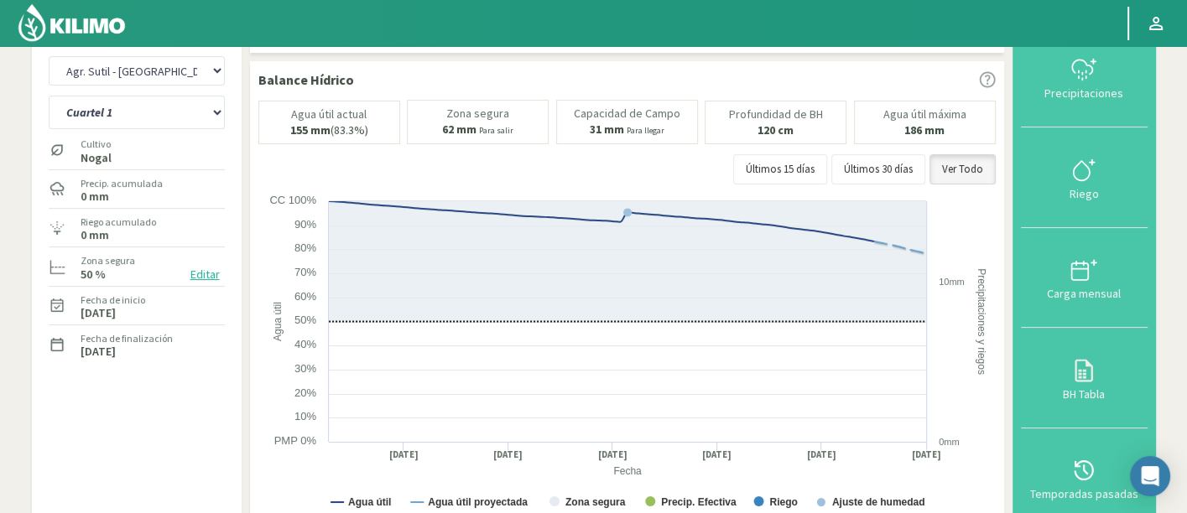
scroll to position [14, 0]
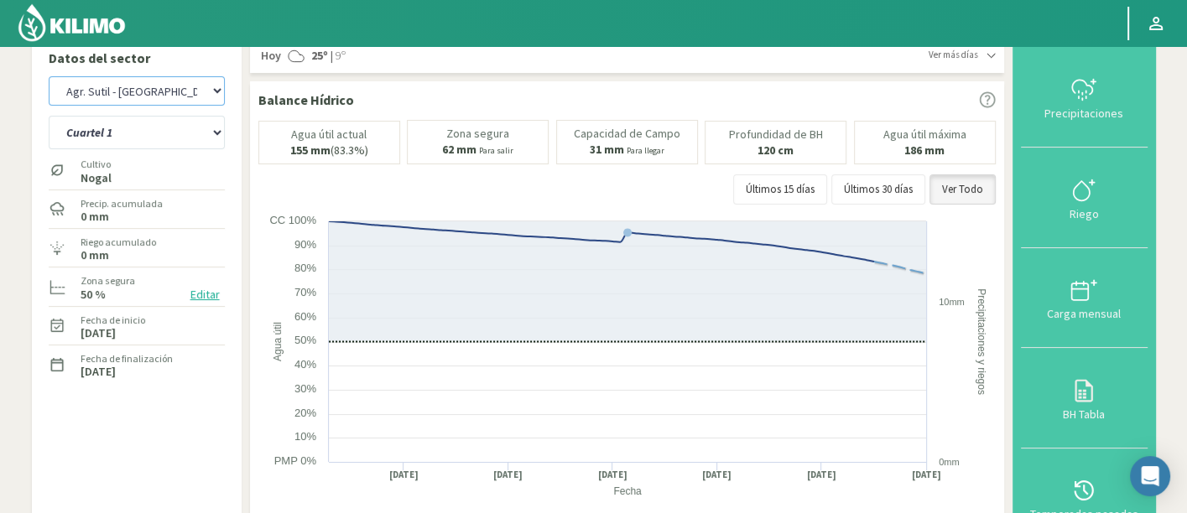
click at [191, 102] on select "Agr. Huertos de Chocalan Agrícola Bakia Agrícola Bakia - IC Agrícola Exser - Ca…" at bounding box center [137, 90] width 176 height 29
click at [49, 76] on select "Agr. Huertos de Chocalan Agrícola Bakia Agrícola Bakia - IC Agrícola Exser - Ca…" at bounding box center [137, 90] width 176 height 29
select select "323: Object"
select select "8: Object"
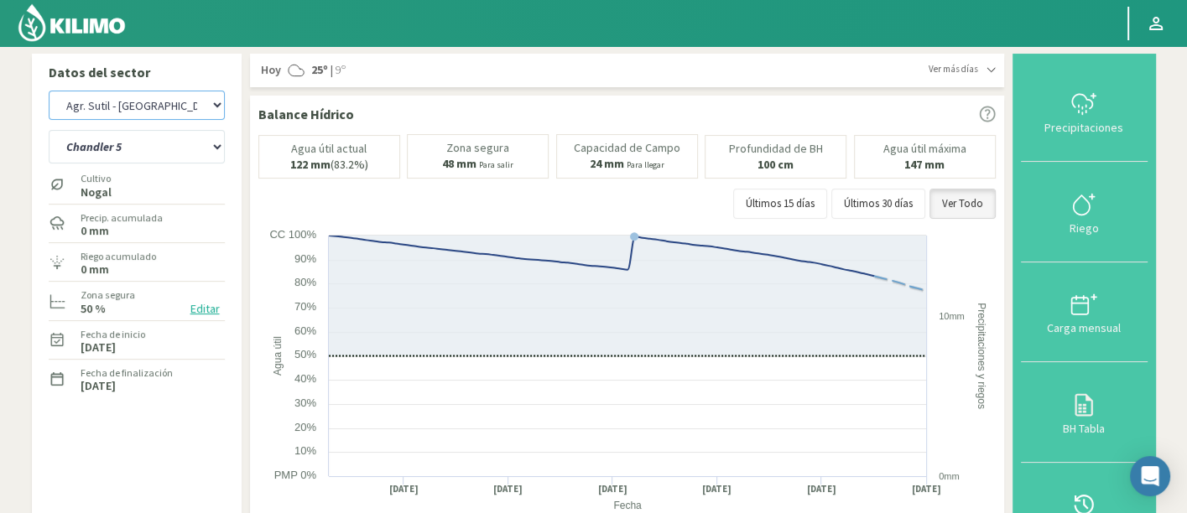
click at [180, 118] on select "Agr. Huertos de Chocalan Agrícola Bakia Agrícola Bakia - IC Agrícola Exser - Ca…" at bounding box center [137, 105] width 176 height 29
click at [49, 91] on select "Agr. Huertos de Chocalan Agrícola Bakia Agrícola Bakia - IC Agrícola Exser - Ca…" at bounding box center [137, 105] width 176 height 29
select select "628: Object"
select select "16: Object"
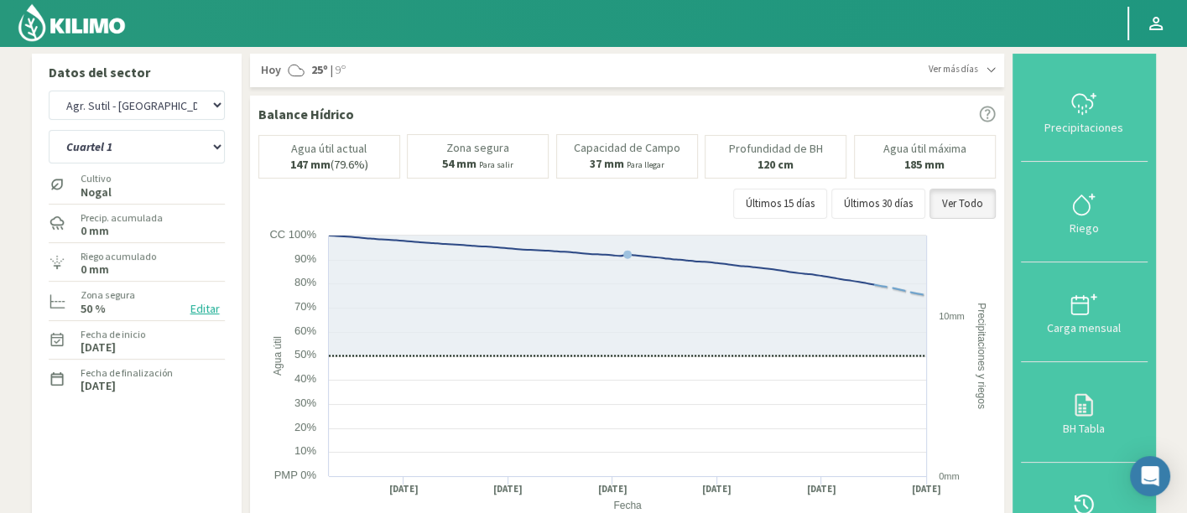
click at [99, 34] on img at bounding box center [72, 23] width 110 height 40
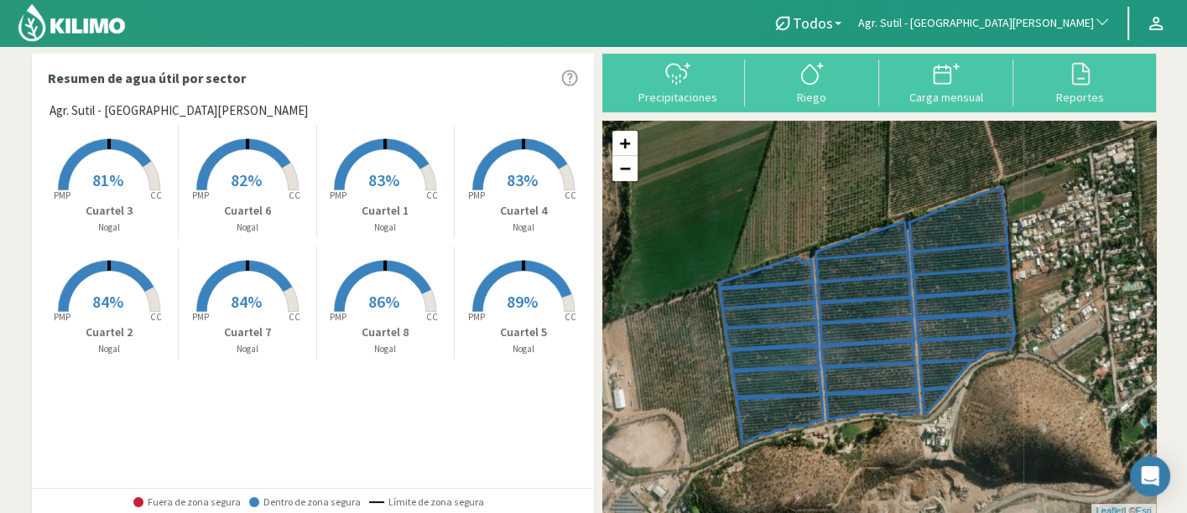
click at [1040, 23] on span "Agr. Sutil - [GEOGRAPHIC_DATA][PERSON_NAME]" at bounding box center [976, 23] width 236 height 17
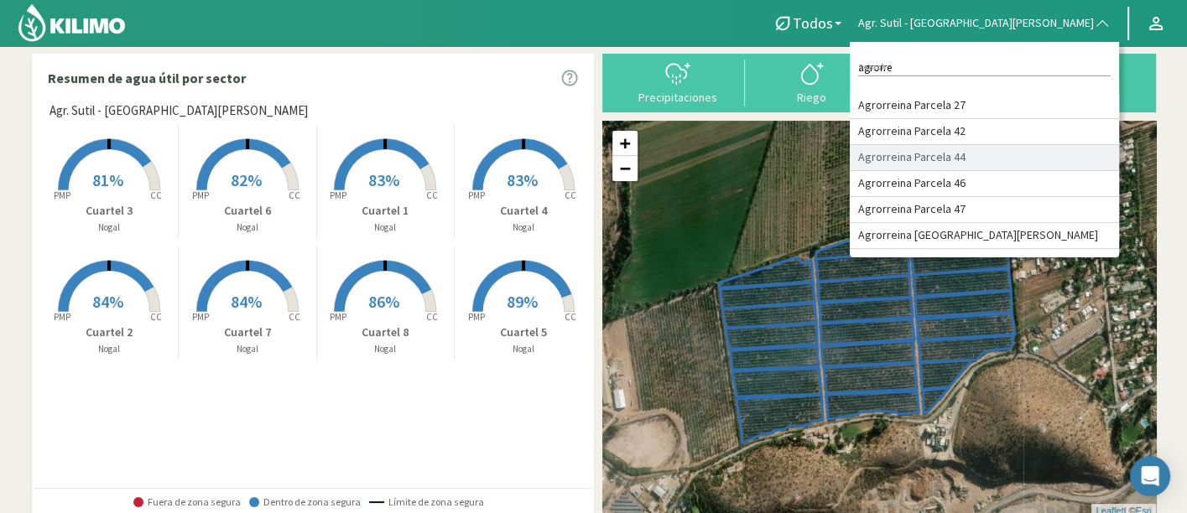
type input "agrorre"
click at [1056, 153] on li "Agrorreina Parcela 44" at bounding box center [984, 158] width 269 height 26
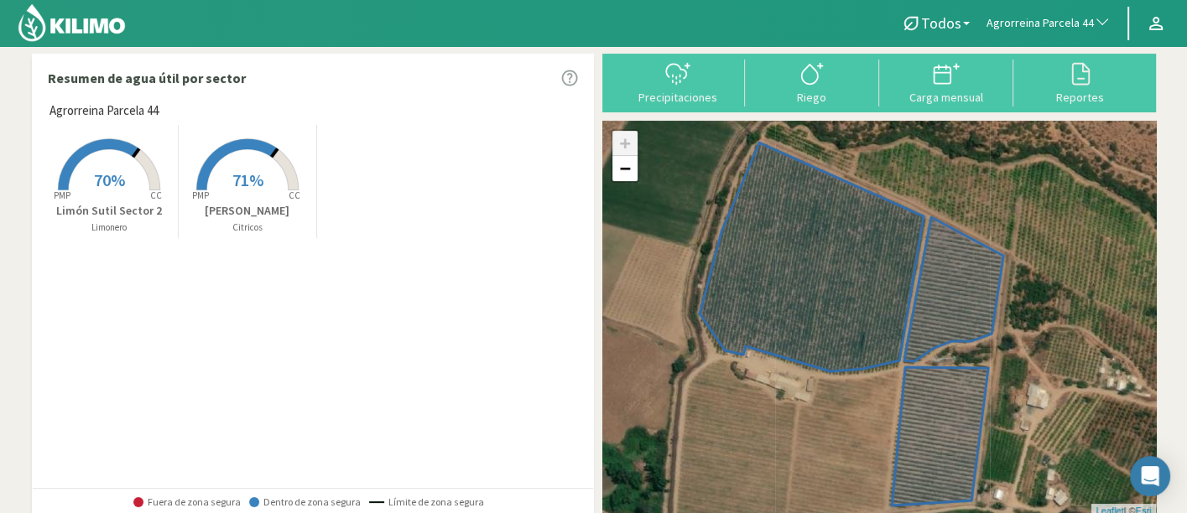
click at [151, 190] on tspan "CC" at bounding box center [157, 196] width 12 height 12
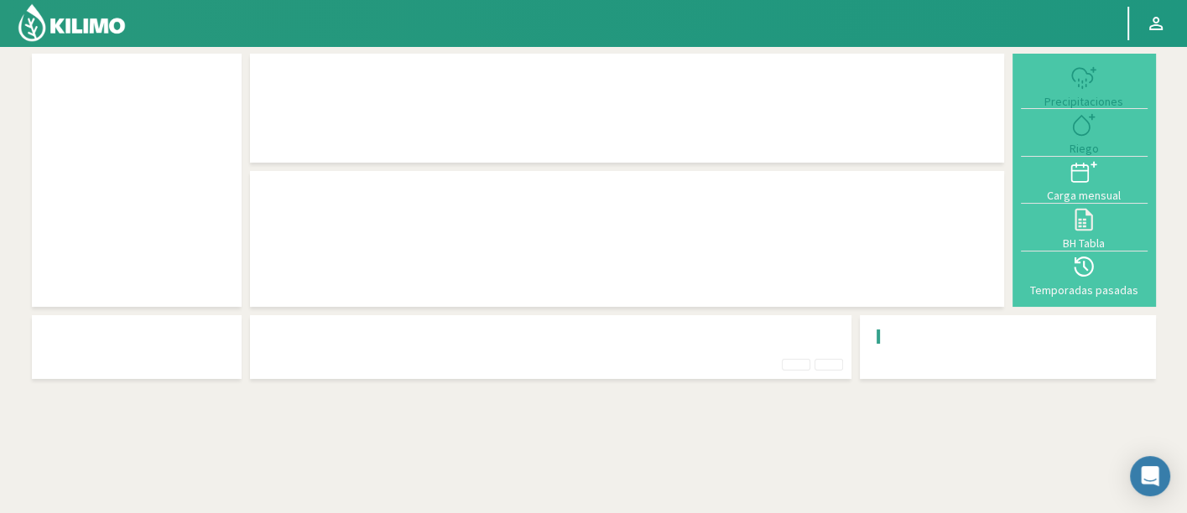
click at [136, 190] on div at bounding box center [136, 180] width 193 height 237
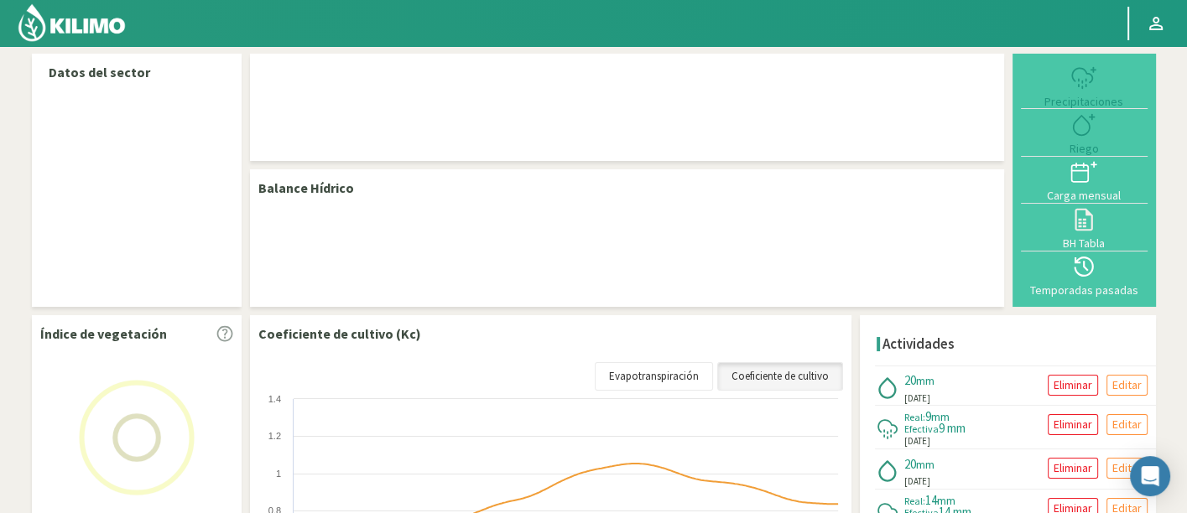
select select "11: Object"
